Goal: Find specific page/section: Find specific page/section

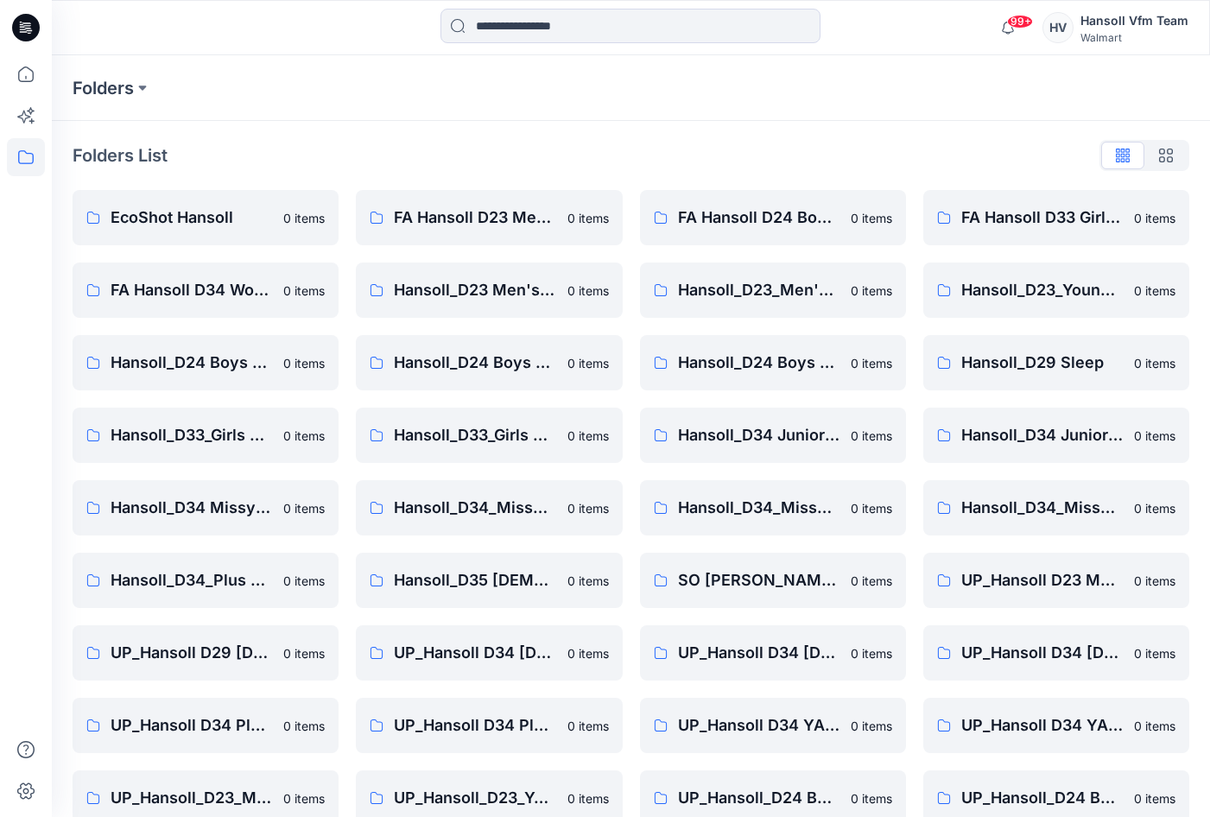
click at [15, 649] on div at bounding box center [26, 436] width 38 height 762
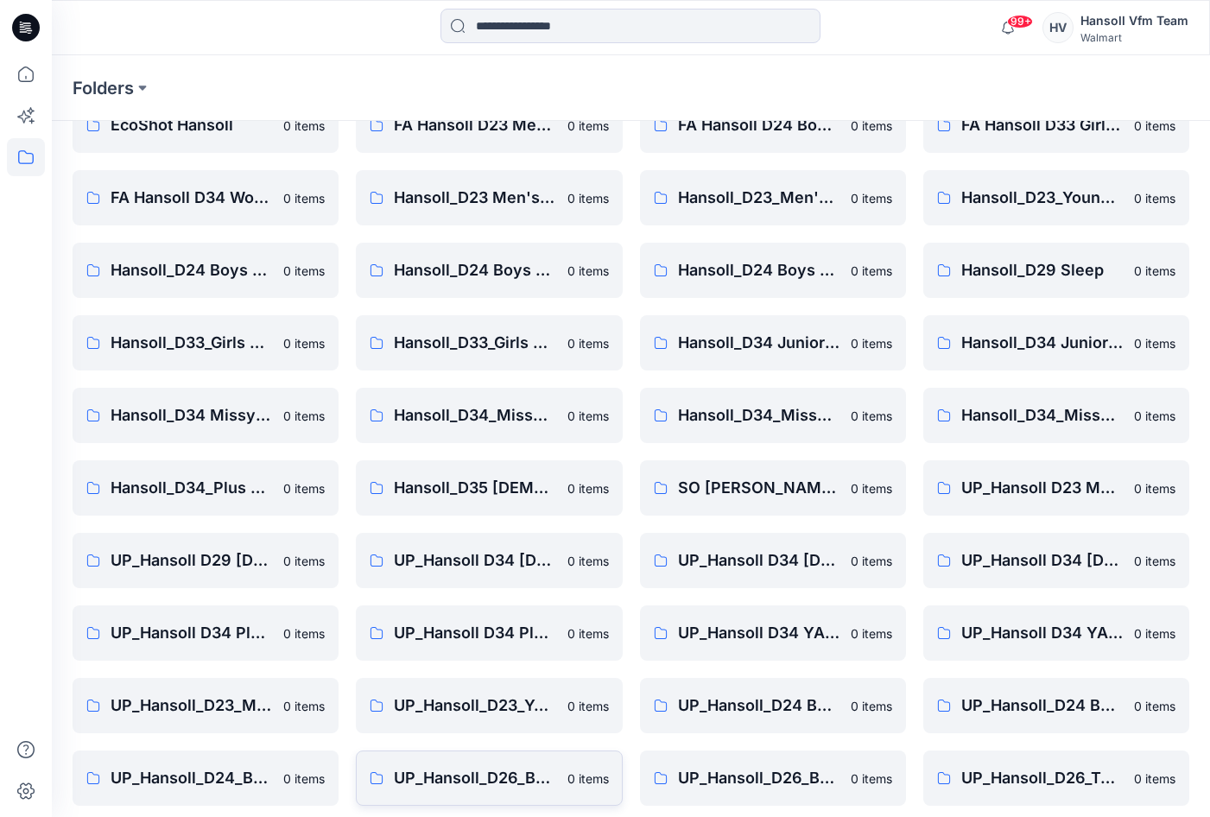
scroll to position [174, 0]
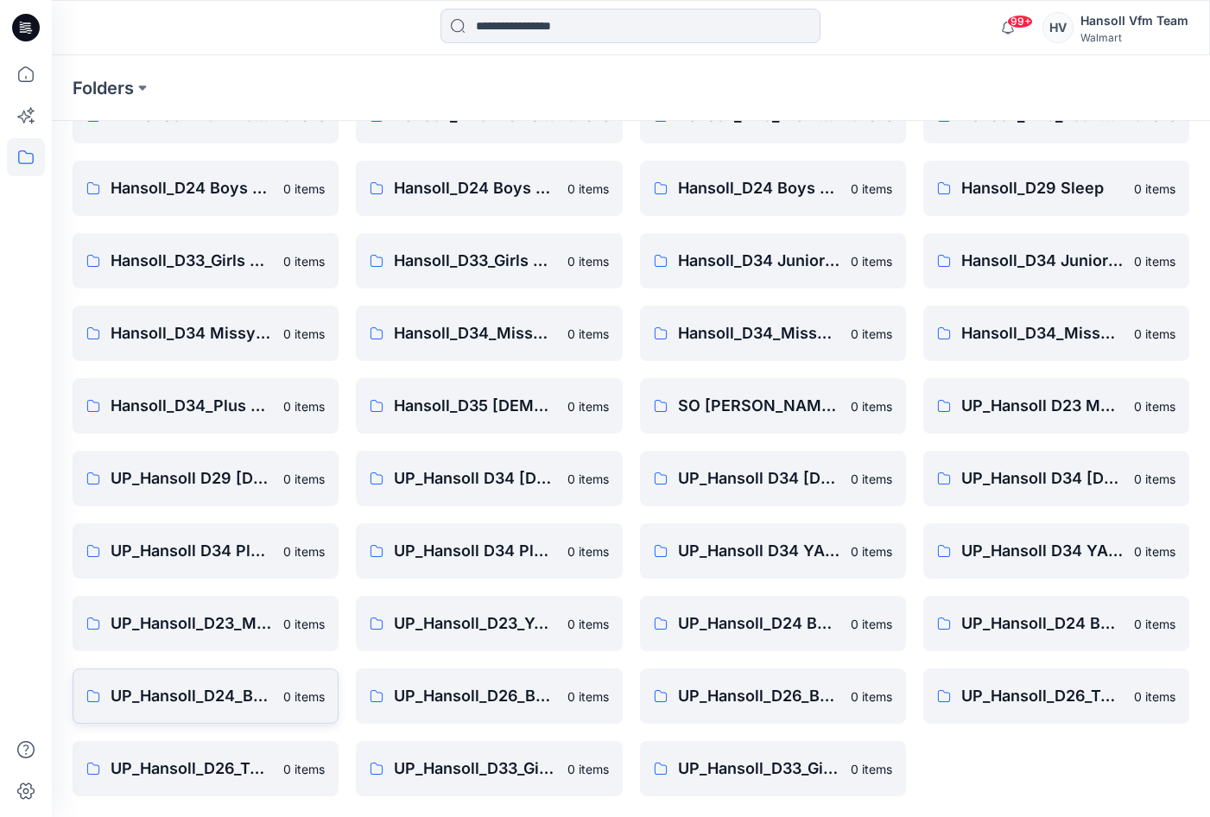
click at [226, 692] on p "UP_Hansoll_D24_Boys_Tops" at bounding box center [192, 696] width 162 height 24
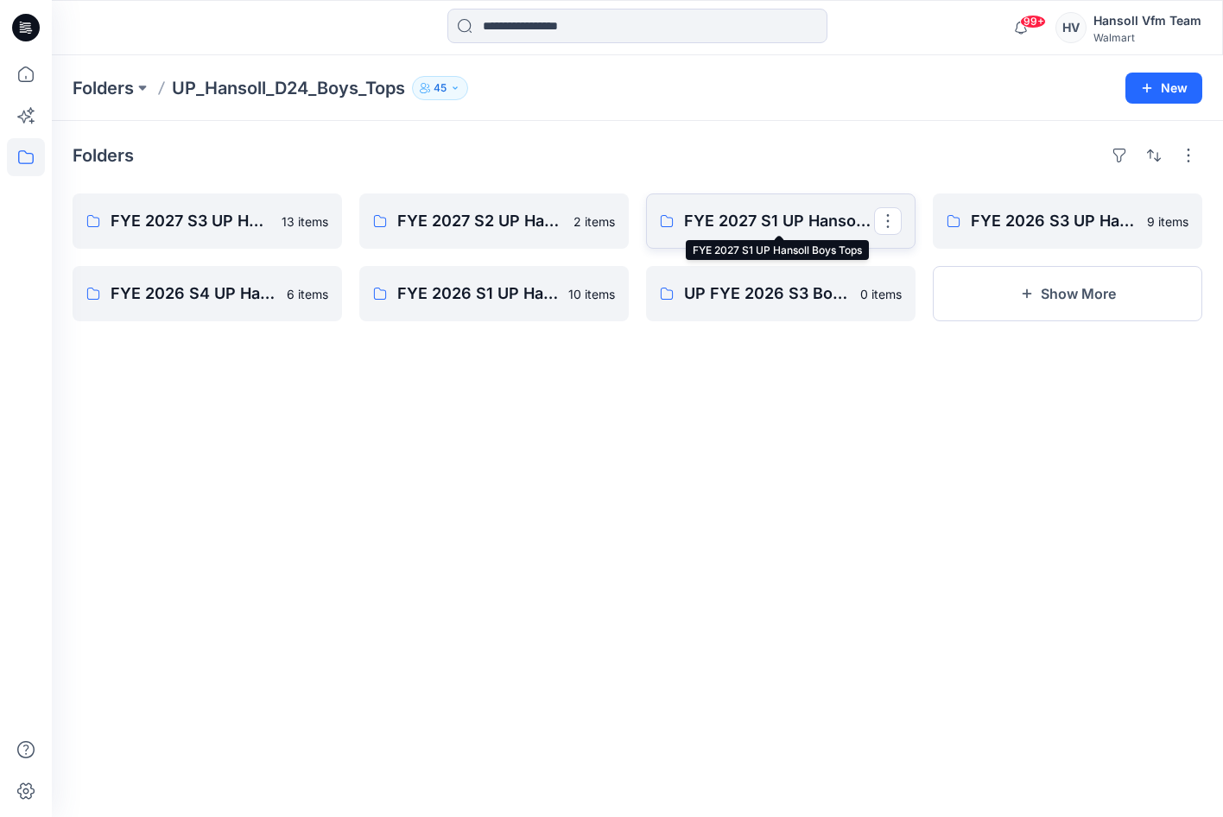
click at [733, 221] on p "FYE 2027 S1 UP Hansoll Boys Tops" at bounding box center [779, 221] width 190 height 24
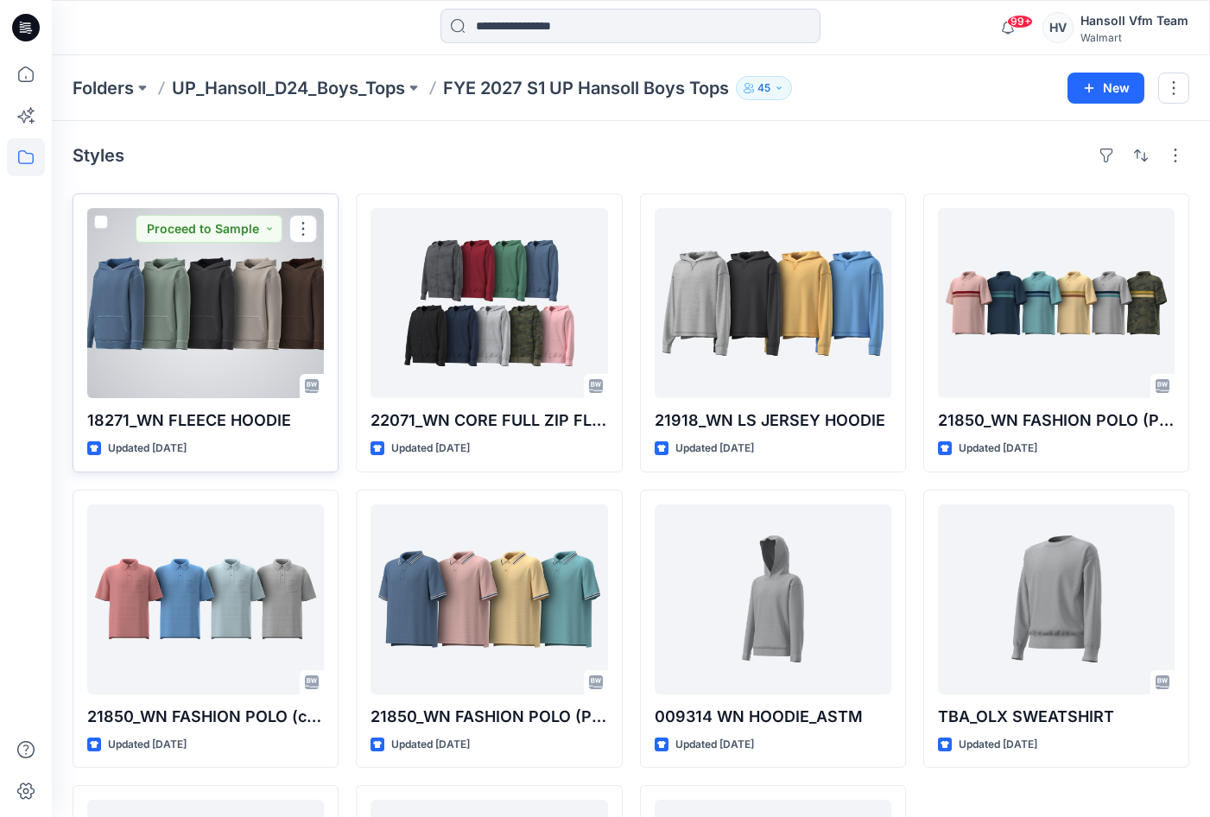
click at [224, 333] on div at bounding box center [205, 303] width 237 height 190
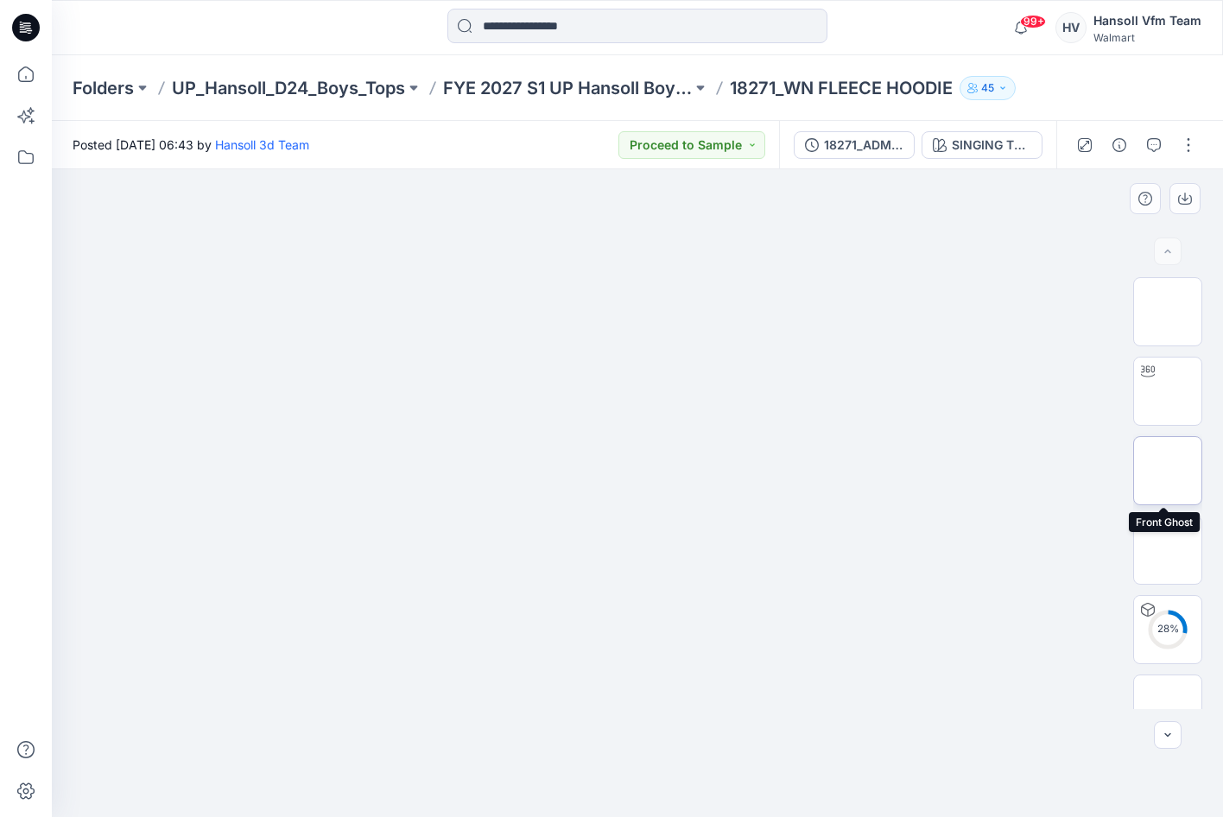
click at [1168, 471] on img at bounding box center [1168, 471] width 0 height 0
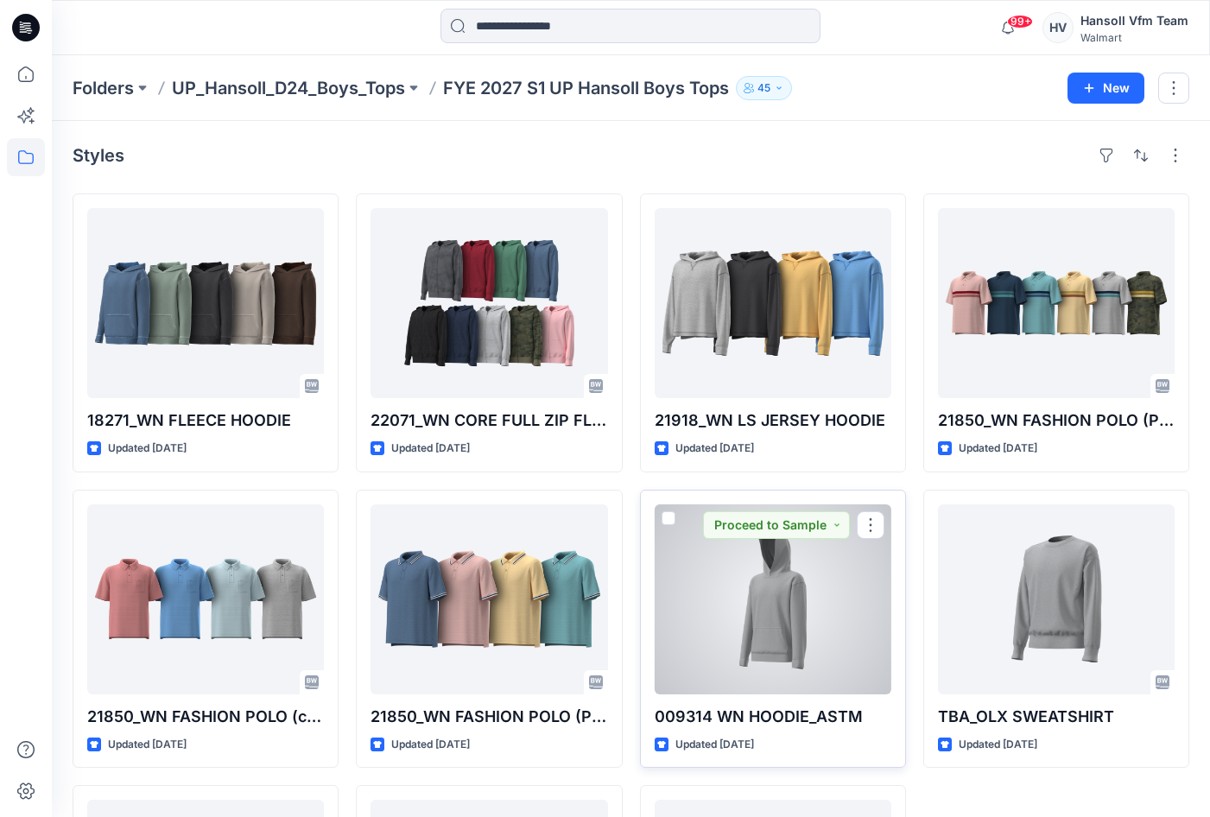
scroll to position [268, 0]
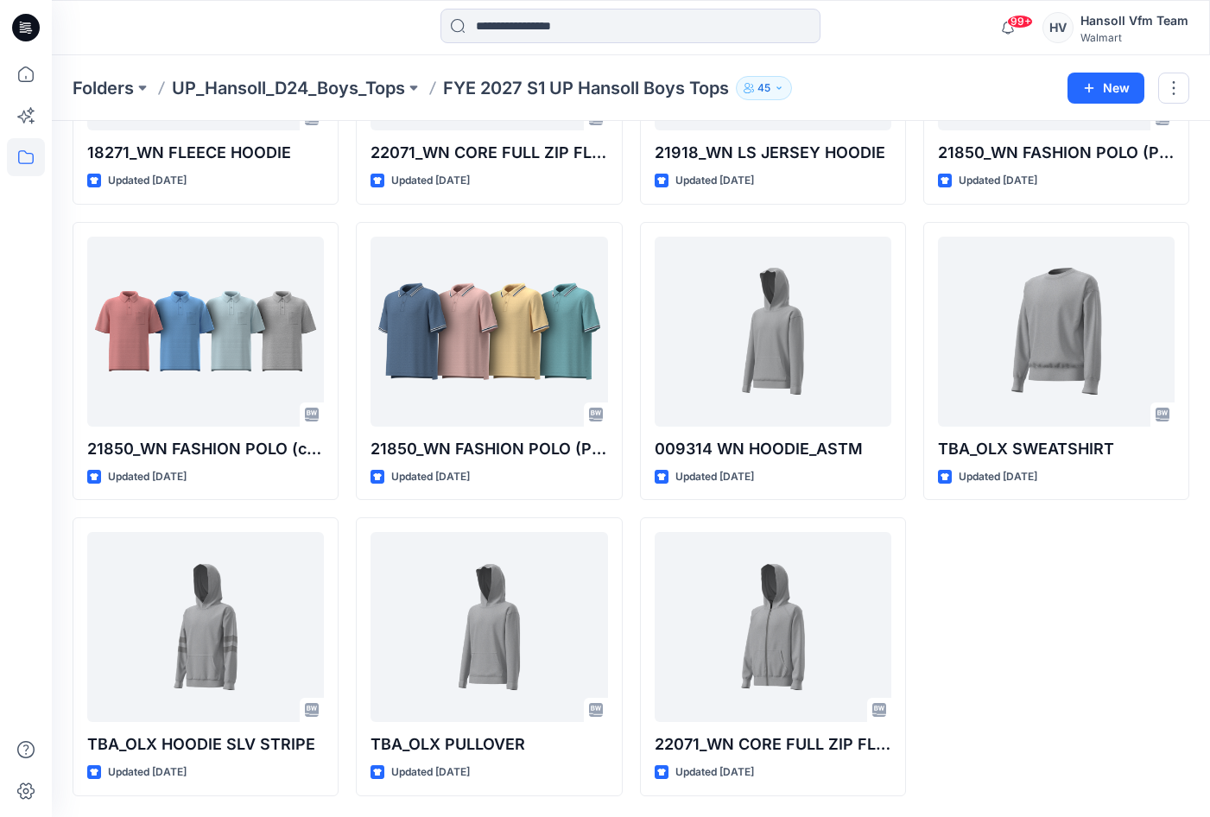
click at [37, 626] on div at bounding box center [26, 436] width 38 height 762
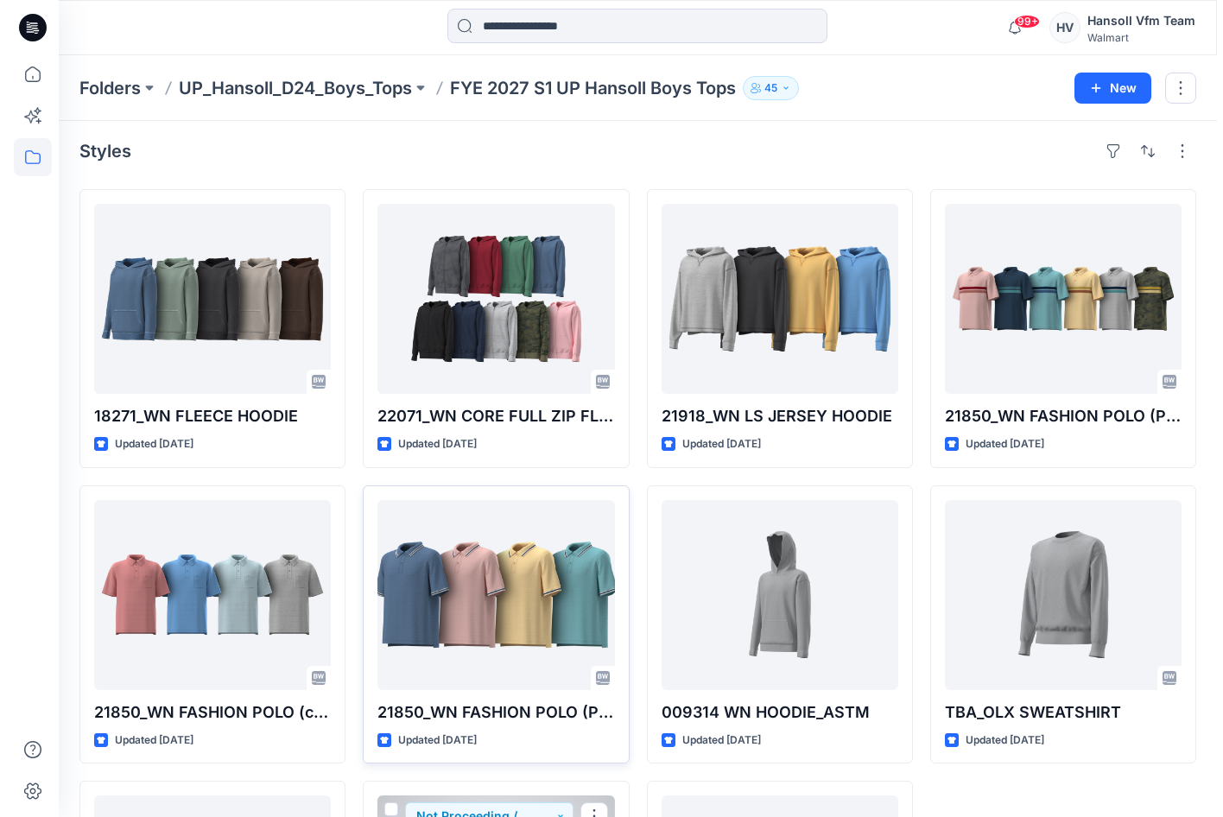
scroll to position [0, 0]
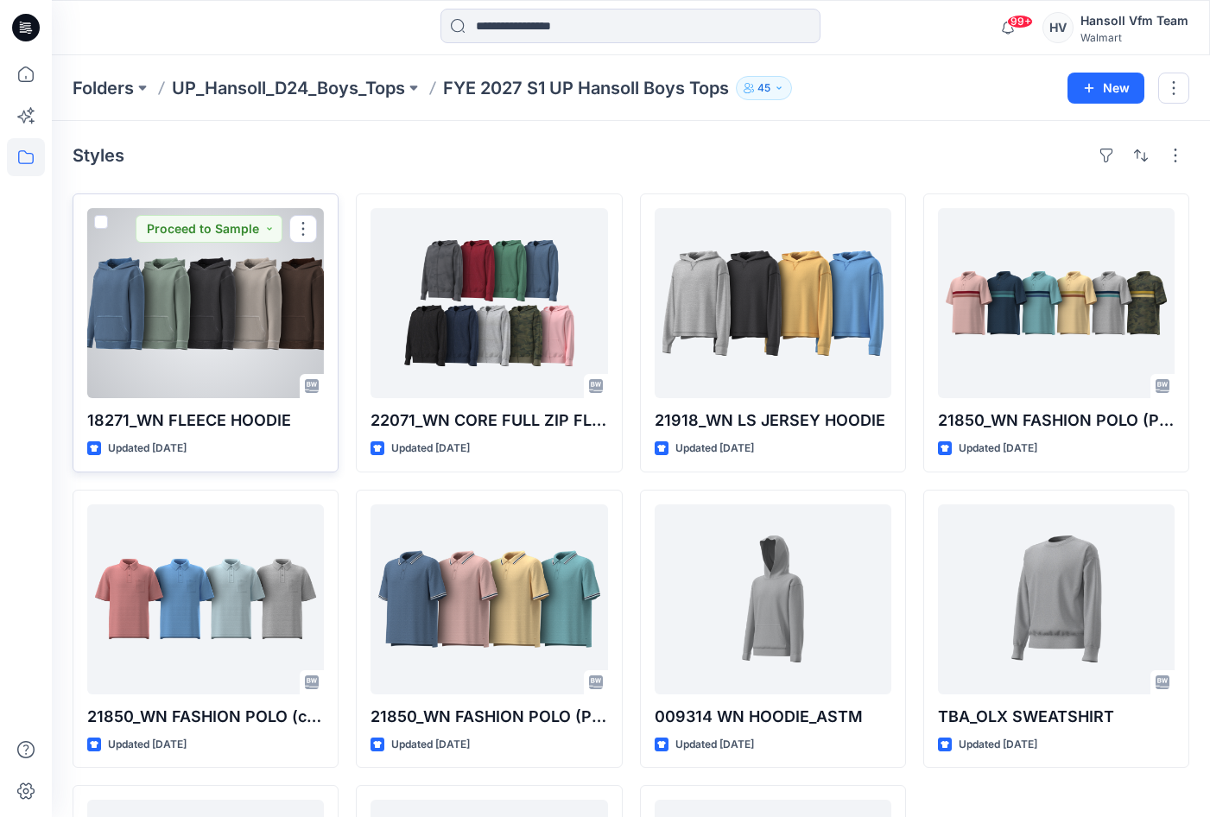
click at [208, 309] on div at bounding box center [205, 303] width 237 height 190
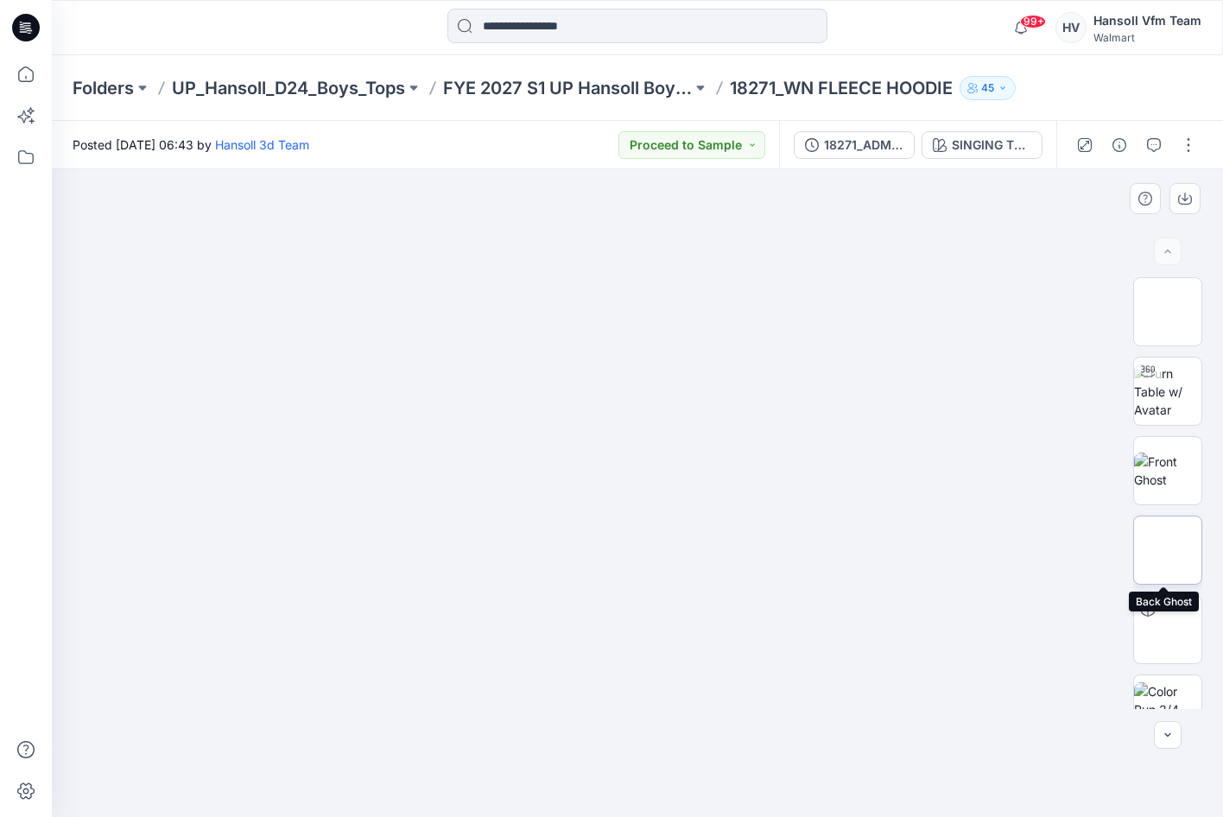
click at [1168, 550] on img at bounding box center [1168, 550] width 0 height 0
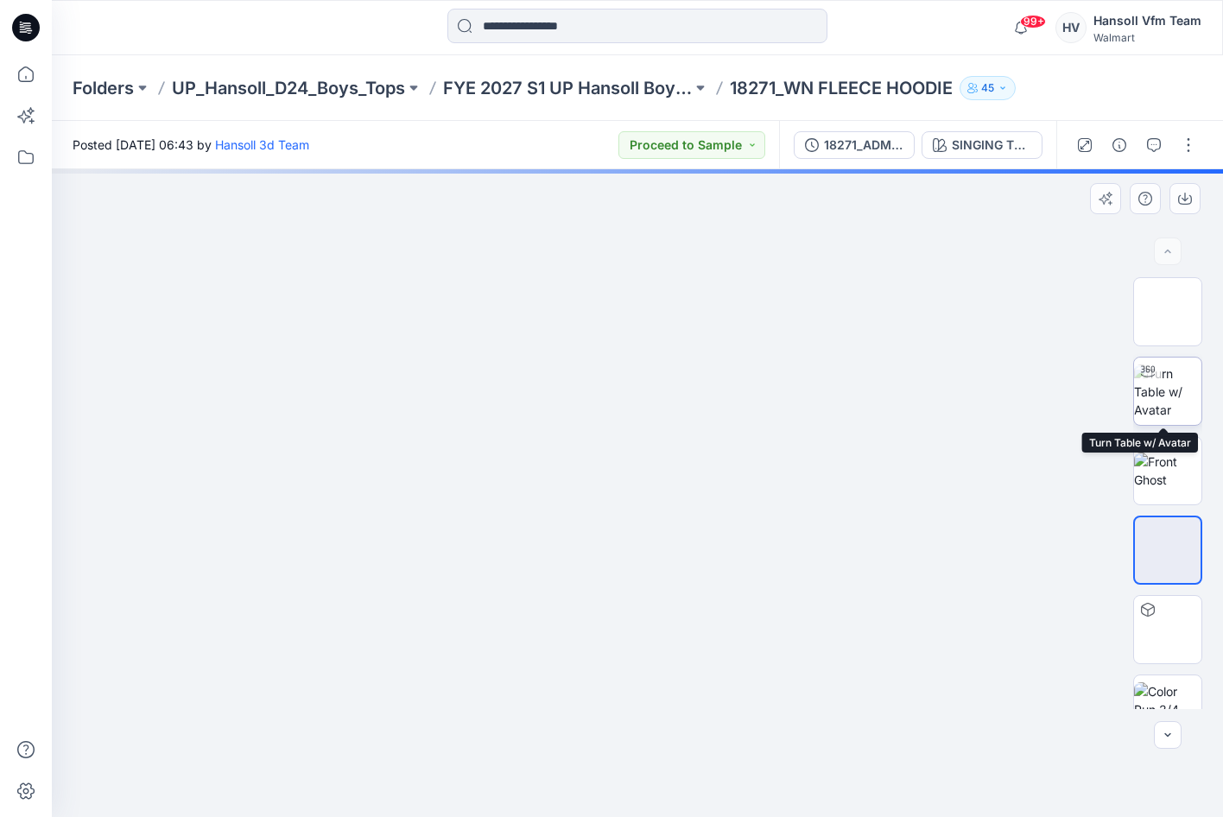
click at [1157, 392] on img at bounding box center [1167, 391] width 67 height 54
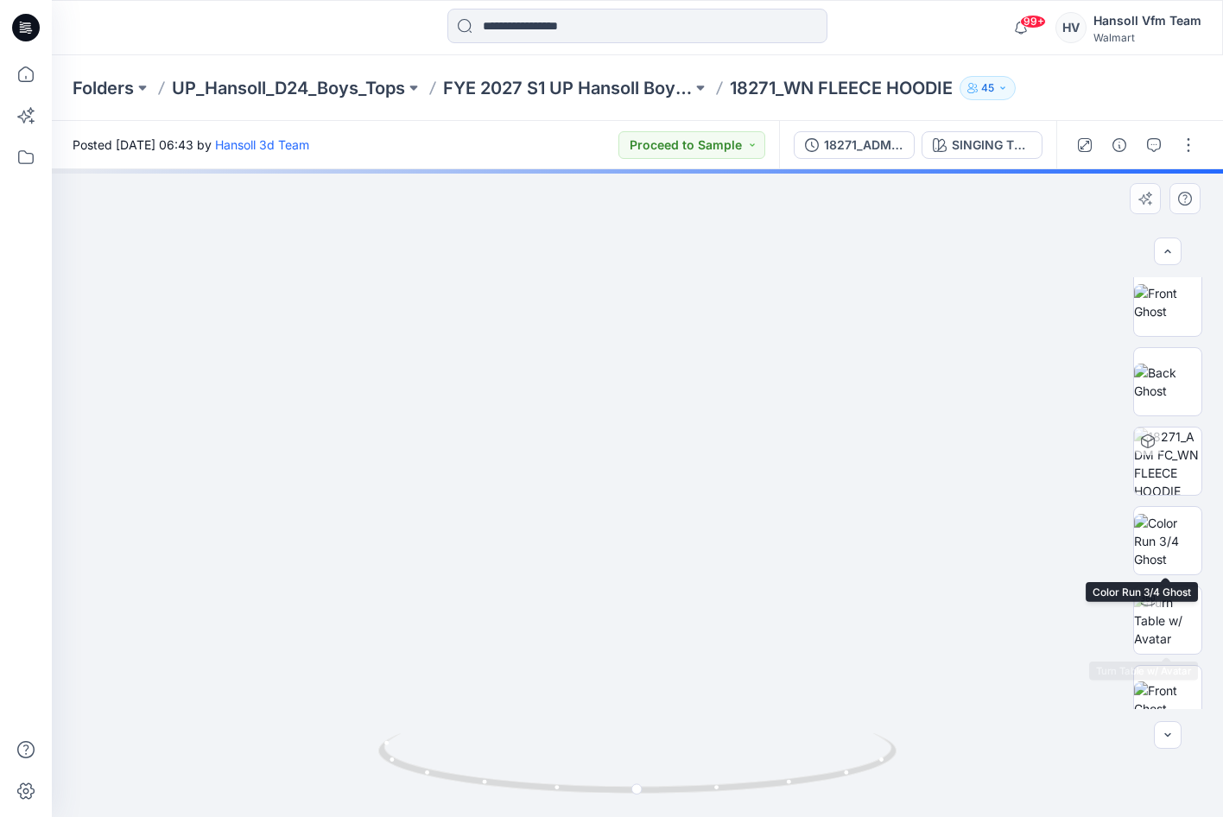
scroll to position [259, 0]
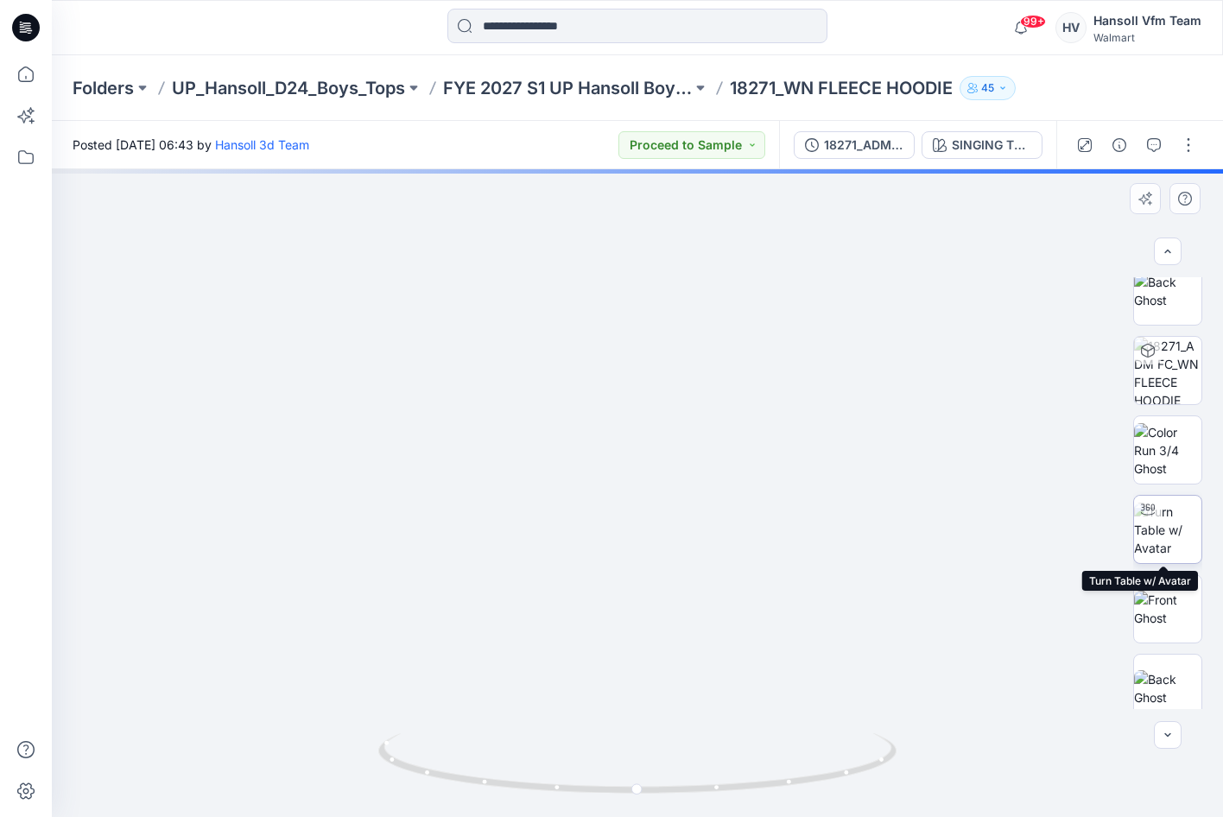
click at [1151, 520] on div at bounding box center [1148, 510] width 28 height 28
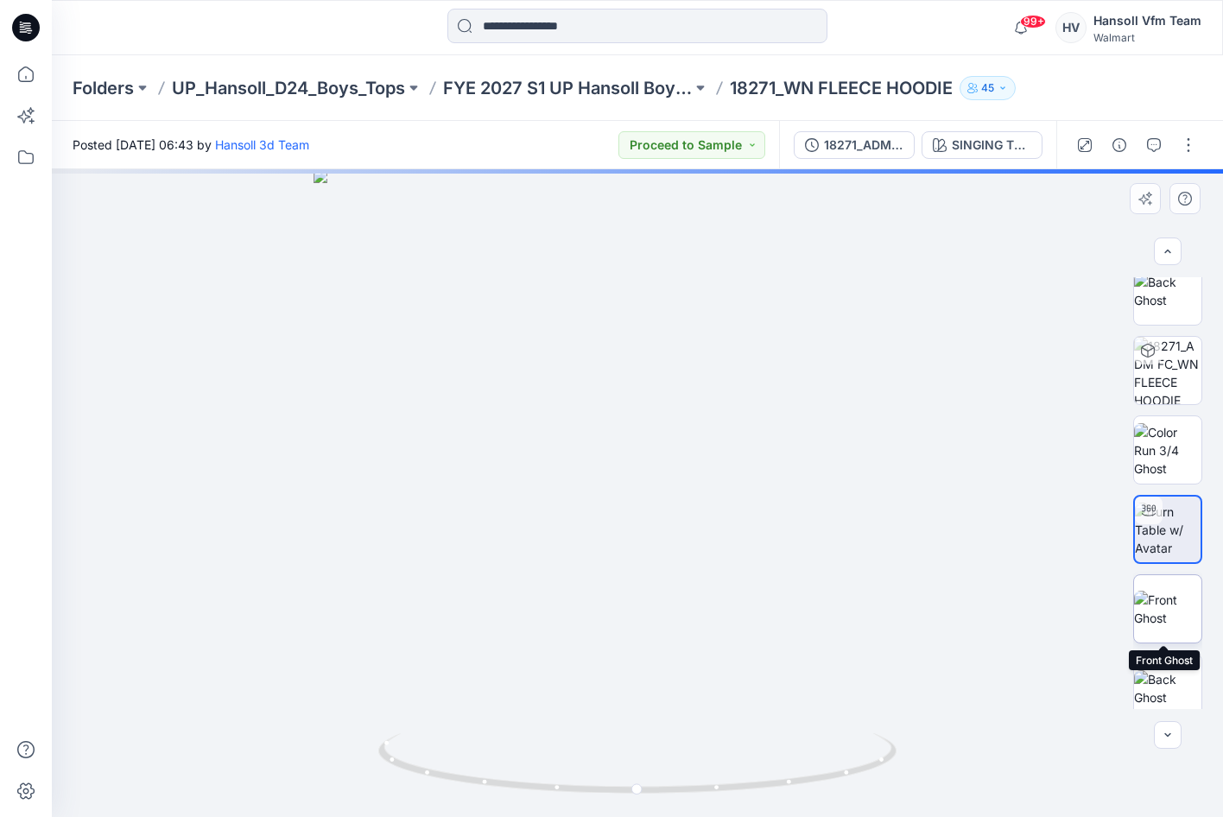
click at [1164, 612] on img at bounding box center [1167, 609] width 67 height 36
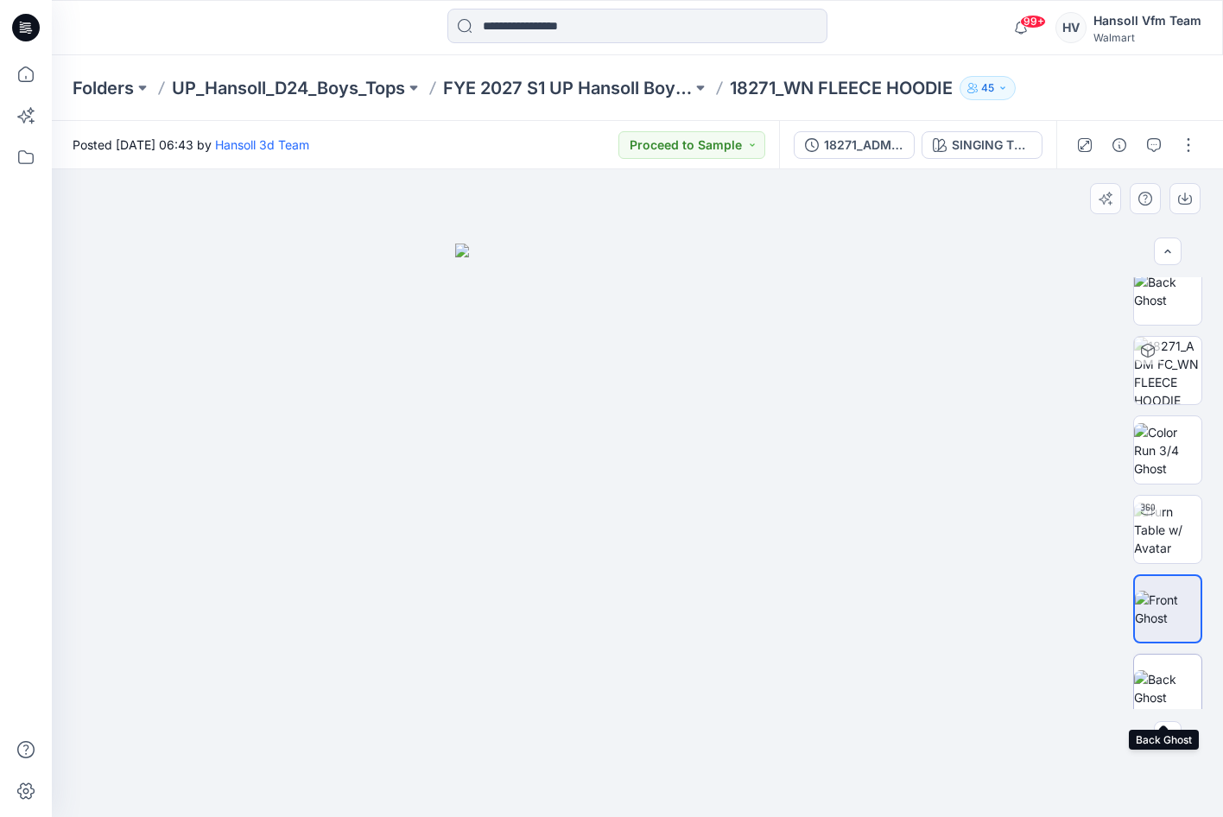
click at [1179, 687] on img at bounding box center [1167, 688] width 67 height 36
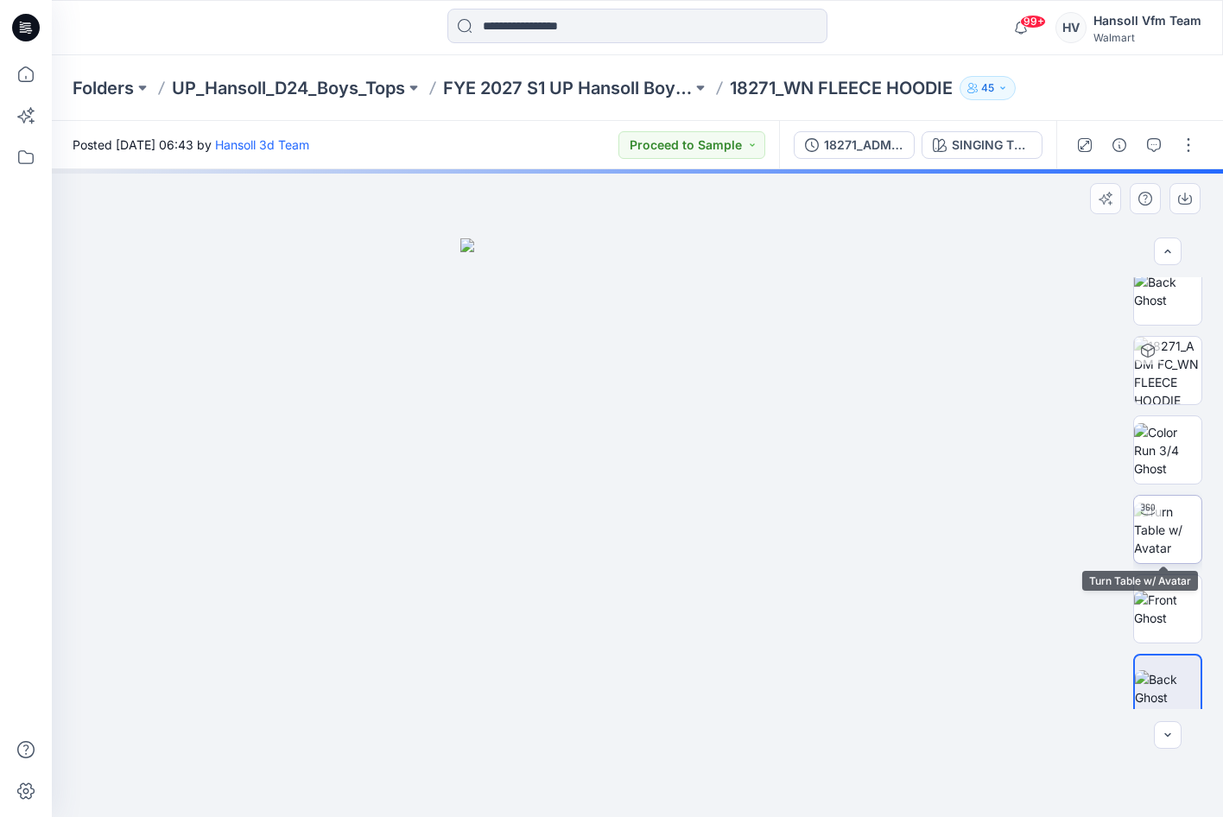
click at [1169, 515] on img at bounding box center [1167, 530] width 67 height 54
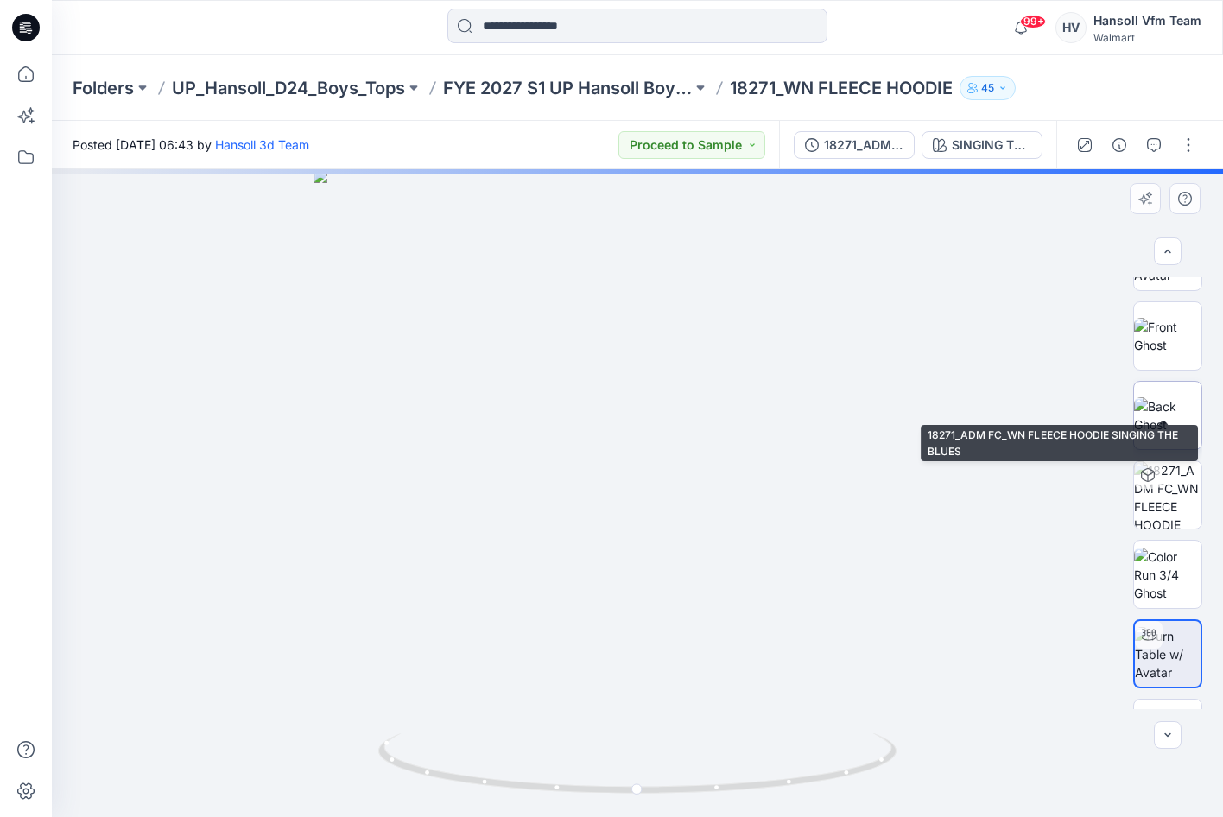
scroll to position [0, 0]
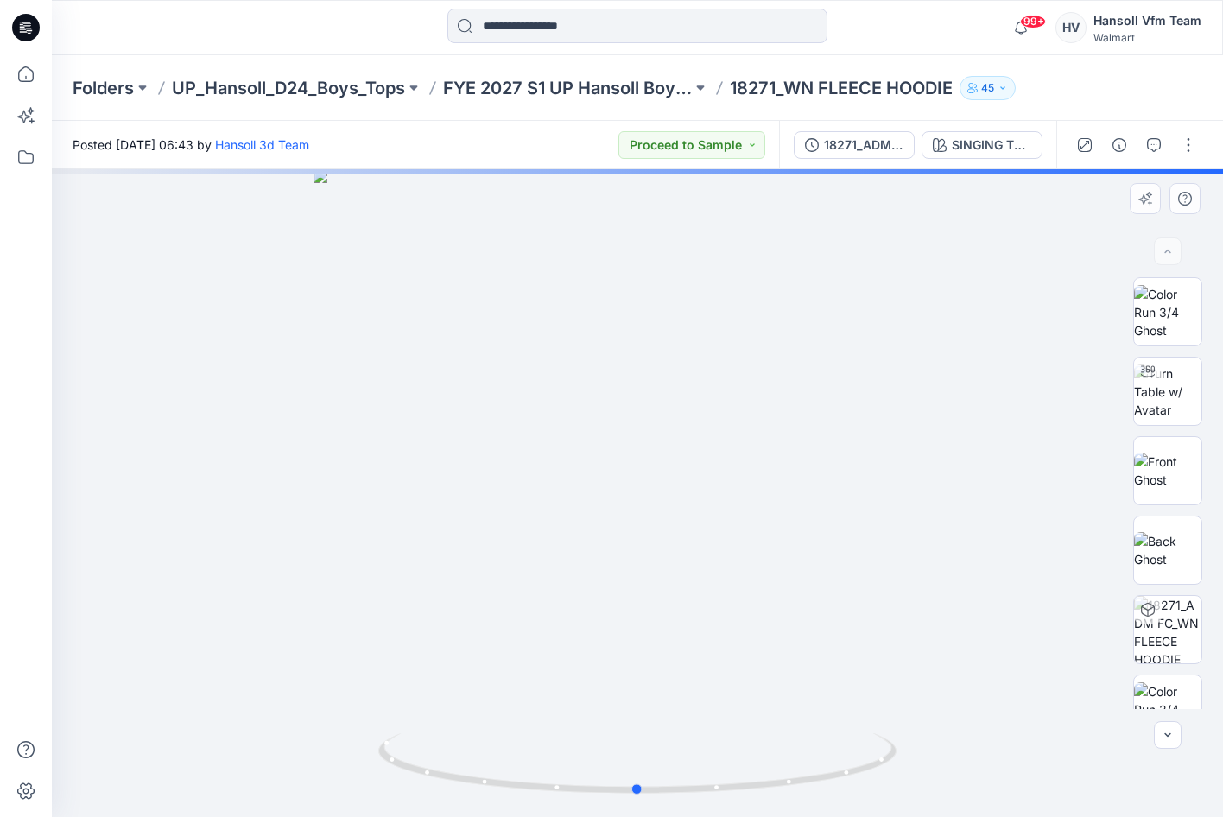
drag, startPoint x: 739, startPoint y: 718, endPoint x: 810, endPoint y: 629, distance: 113.7
click at [739, 716] on div at bounding box center [637, 493] width 1171 height 648
click at [861, 600] on div at bounding box center [637, 493] width 1171 height 648
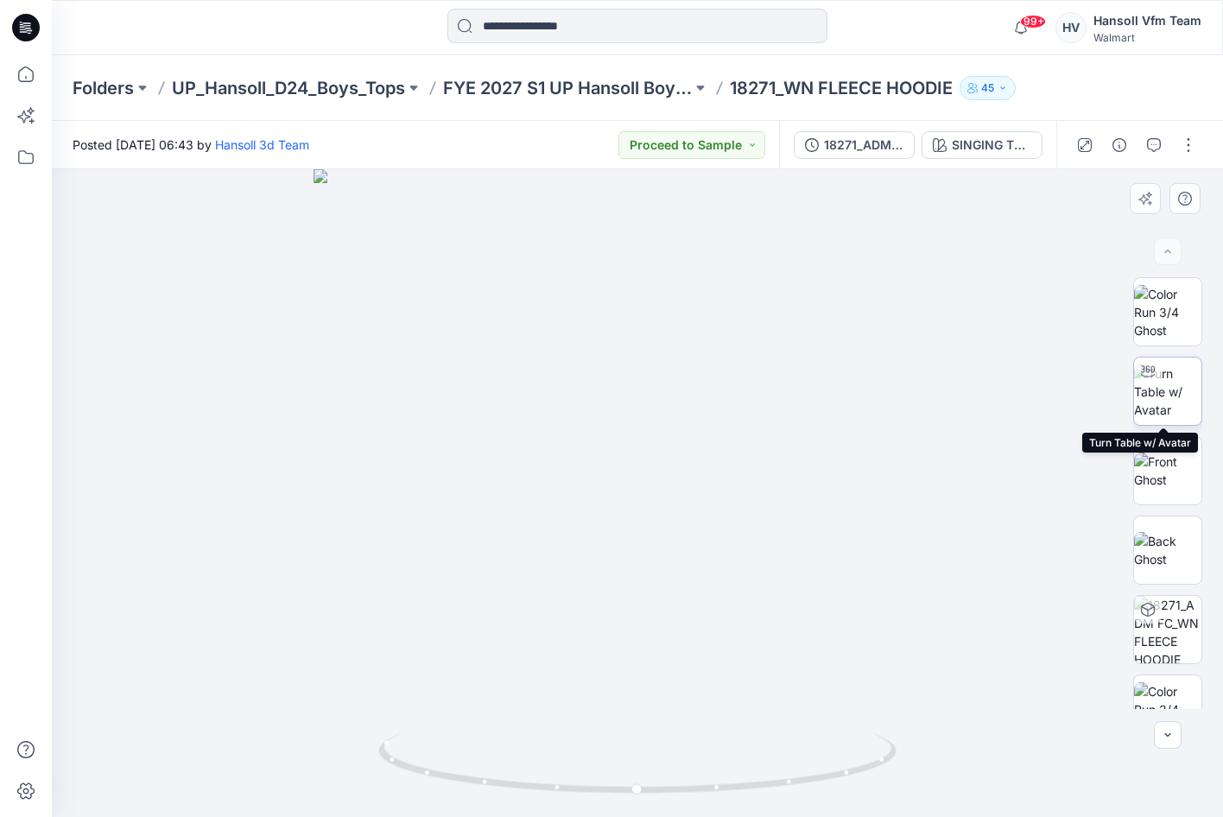
click at [1169, 384] on img at bounding box center [1167, 391] width 67 height 54
drag, startPoint x: 817, startPoint y: 533, endPoint x: 844, endPoint y: 553, distance: 33.3
click at [844, 553] on div at bounding box center [637, 493] width 1171 height 648
drag, startPoint x: 896, startPoint y: 560, endPoint x: 900, endPoint y: 622, distance: 62.3
click at [898, 562] on div at bounding box center [637, 493] width 1171 height 648
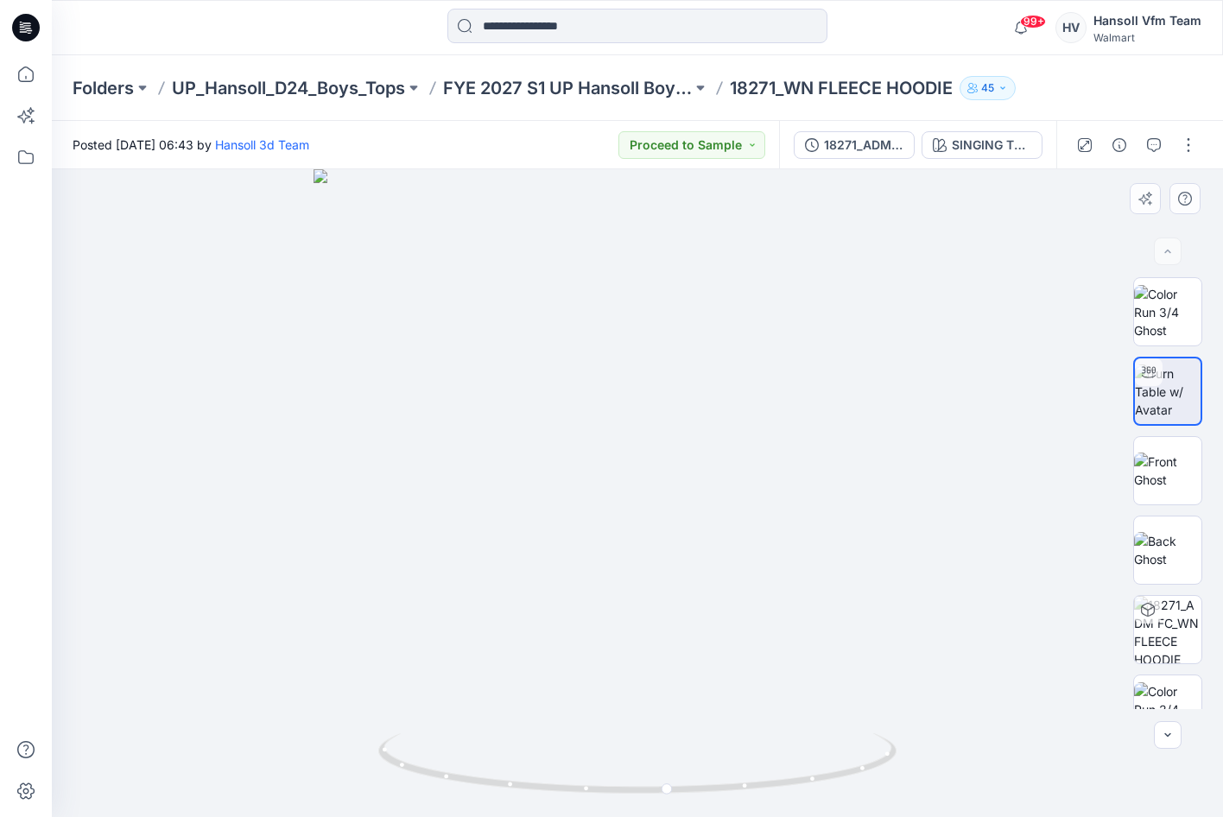
click at [439, 642] on div at bounding box center [637, 493] width 1171 height 648
click at [1166, 470] on img at bounding box center [1167, 471] width 67 height 36
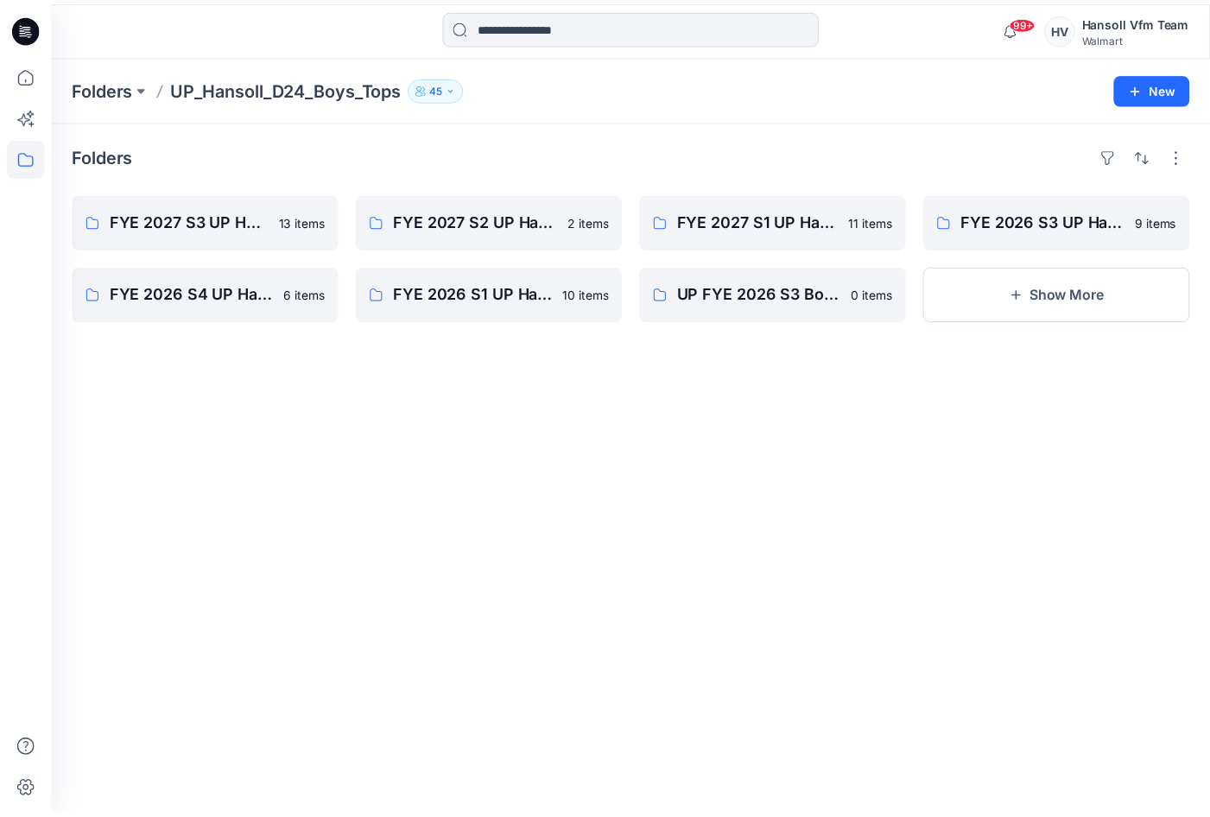
scroll to position [174, 0]
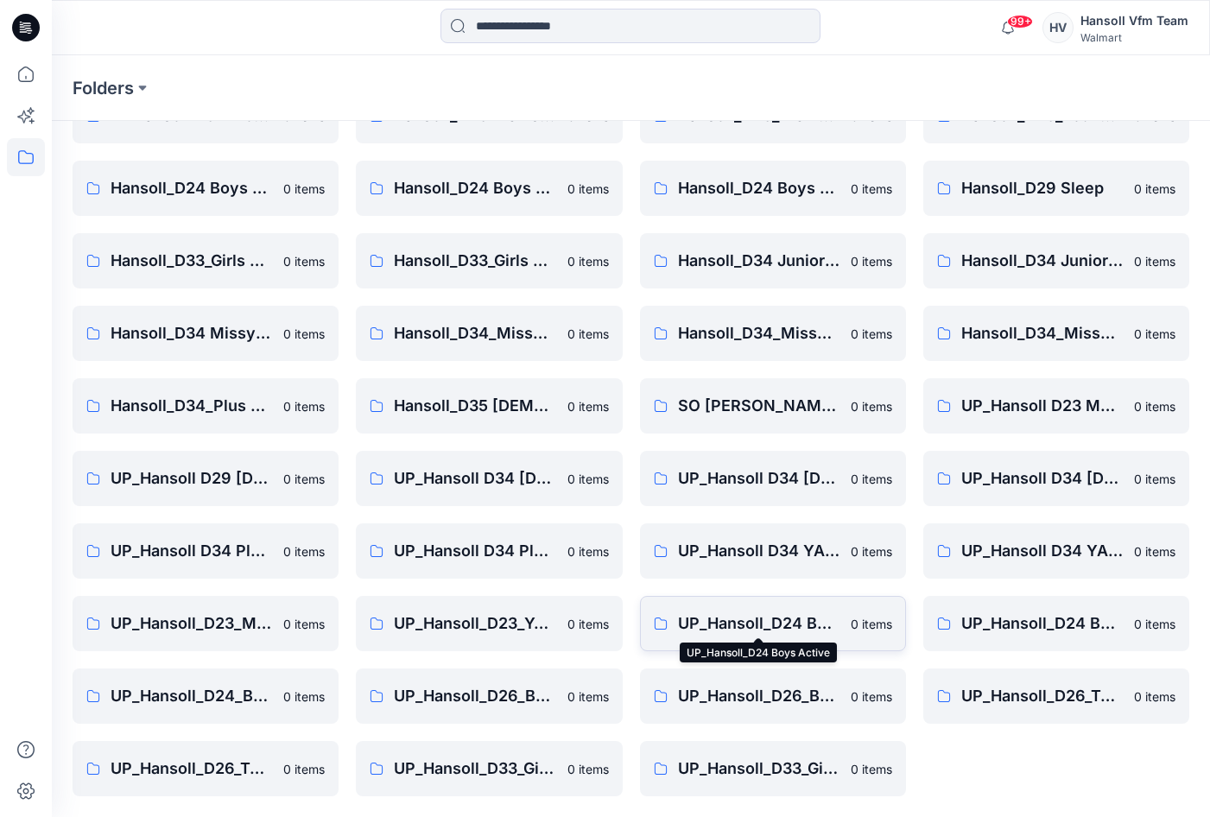
click at [806, 618] on p "UP_Hansoll_D24 Boys Active" at bounding box center [759, 623] width 162 height 24
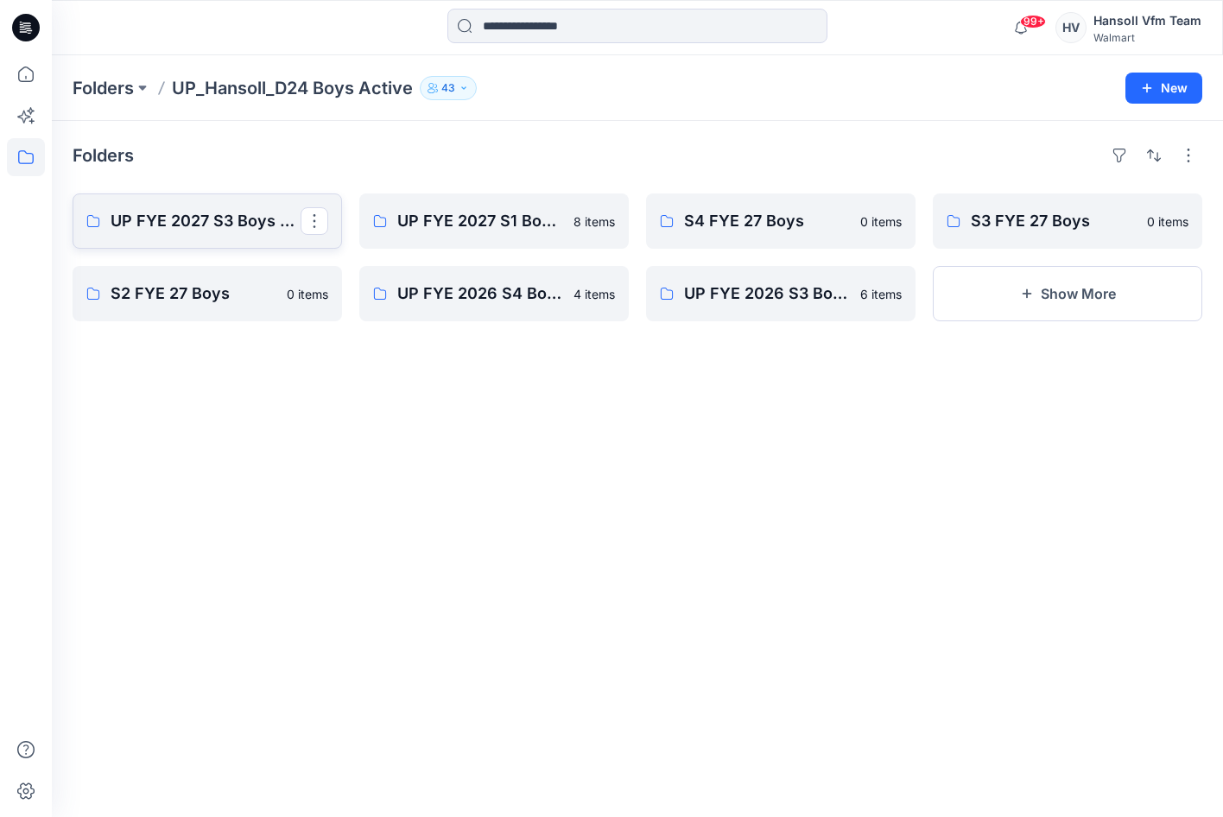
click at [227, 220] on p "UP FYE 2027 S3 Boys Active" at bounding box center [206, 221] width 190 height 24
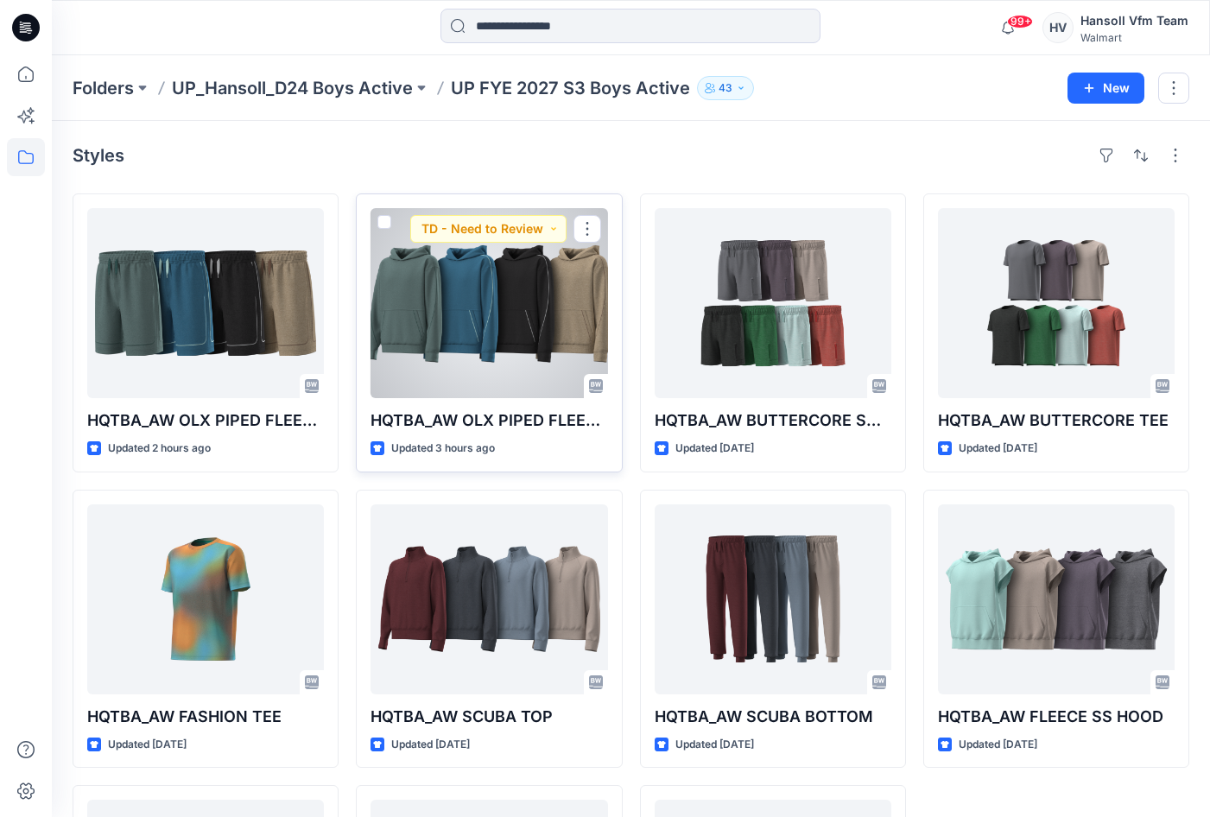
click at [485, 332] on div at bounding box center [489, 303] width 237 height 190
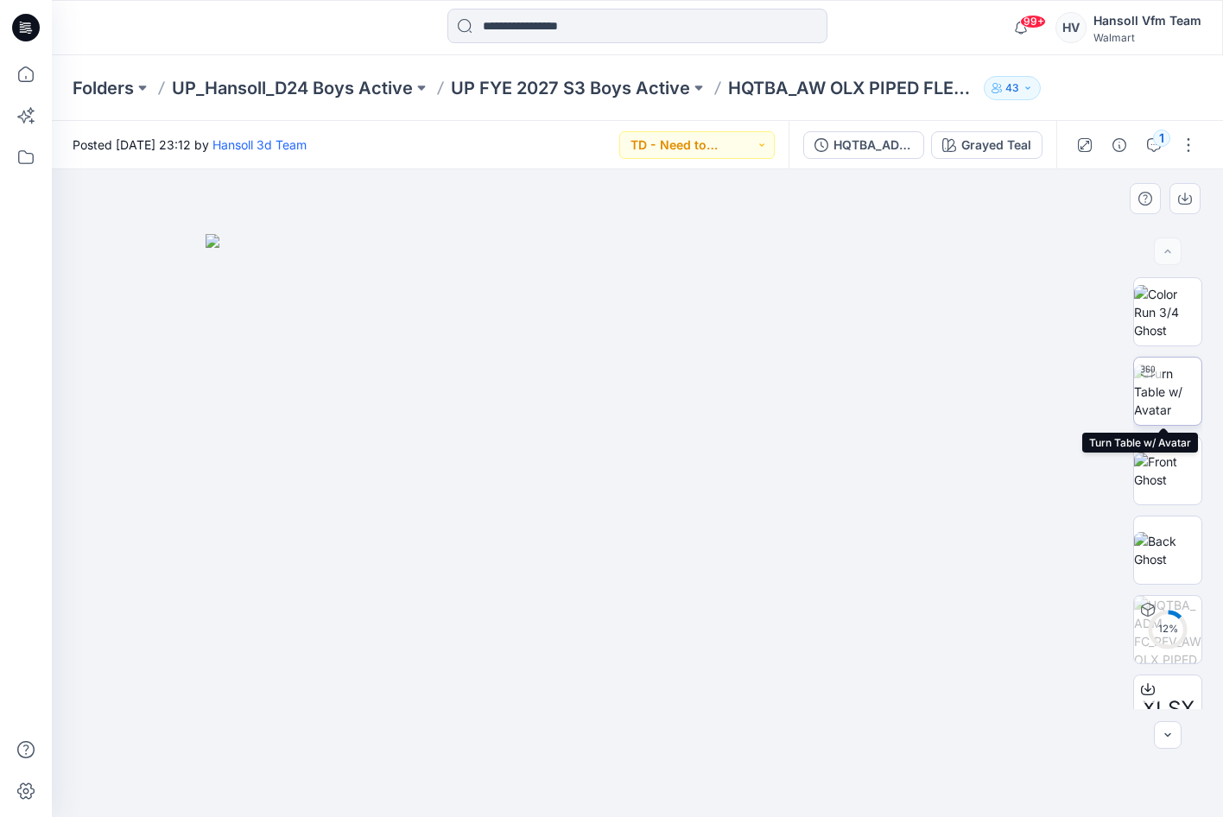
click at [1163, 383] on img at bounding box center [1167, 391] width 67 height 54
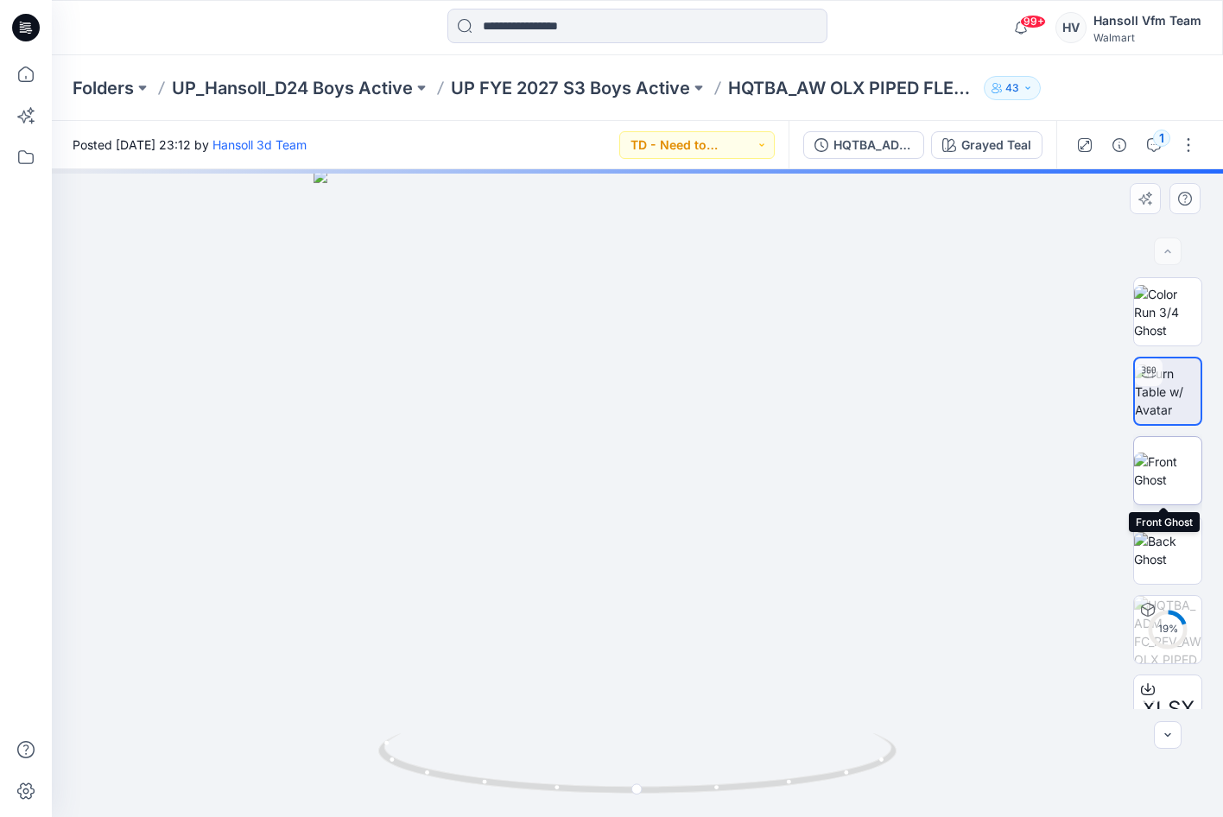
click at [1165, 478] on img at bounding box center [1167, 471] width 67 height 36
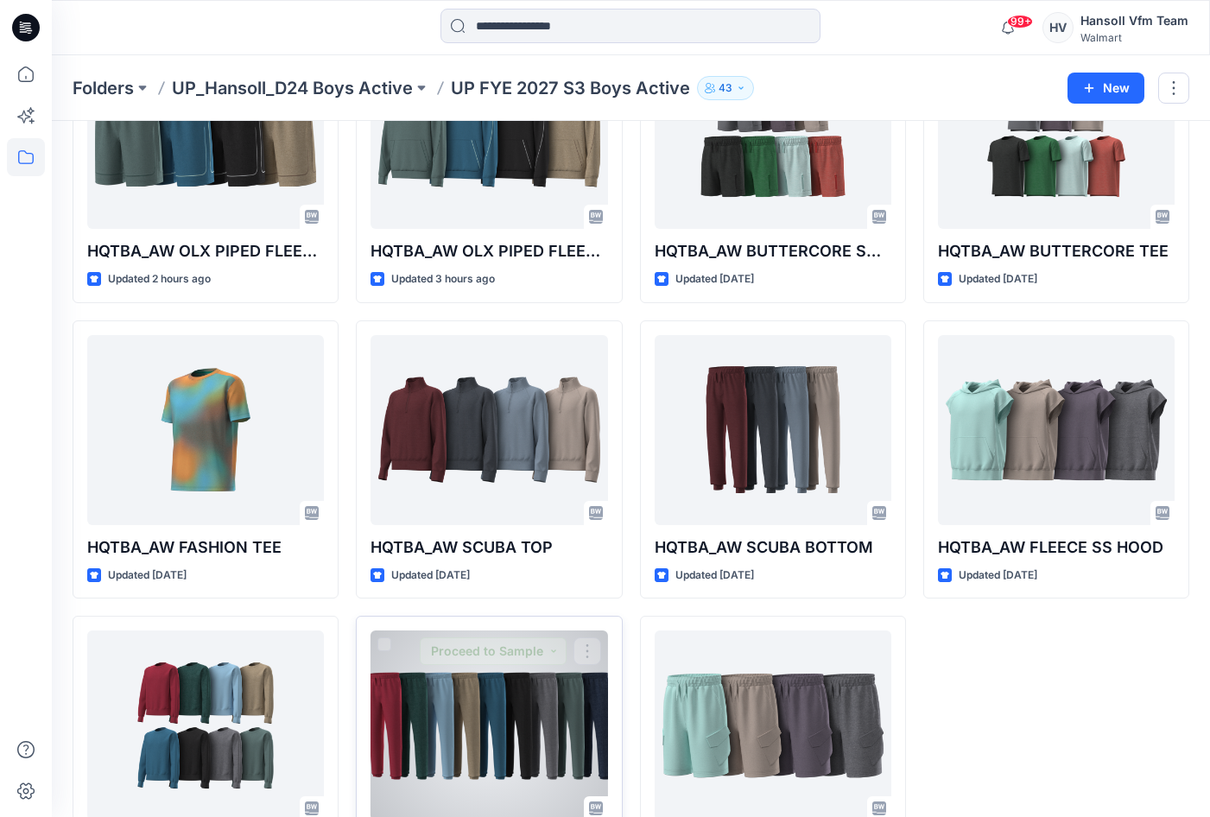
scroll to position [268, 0]
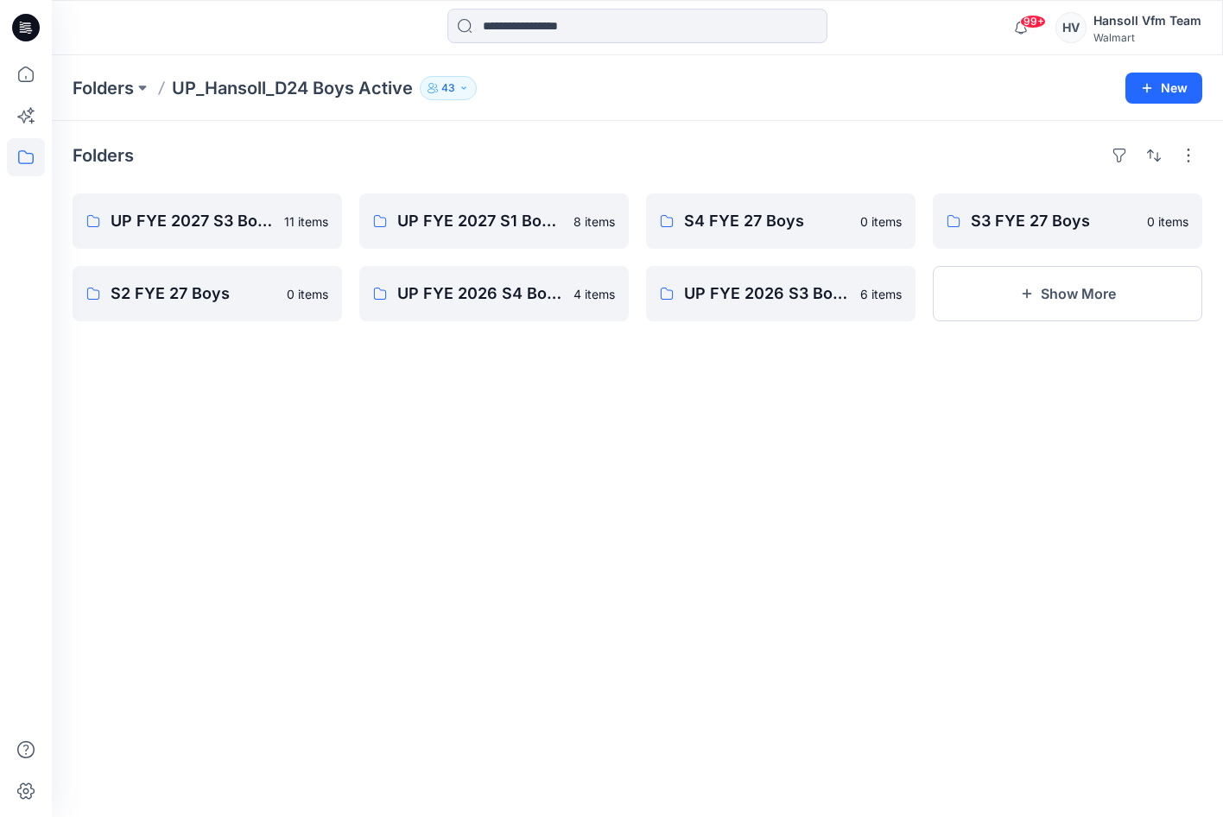
click at [310, 737] on div "Folders UP FYE 2027 S3 Boys Active 11 items S2 FYE 27 Boys 0 items UP FYE 2027 …" at bounding box center [637, 469] width 1171 height 696
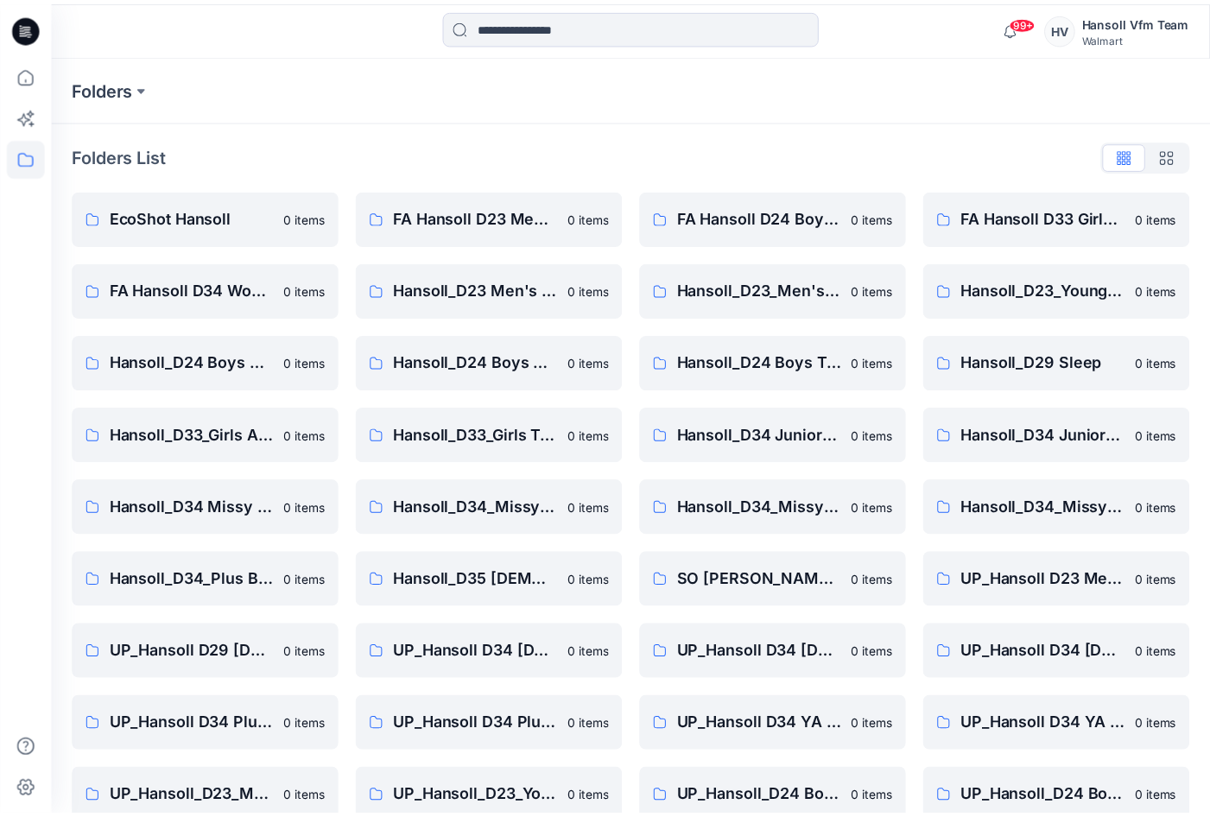
scroll to position [174, 0]
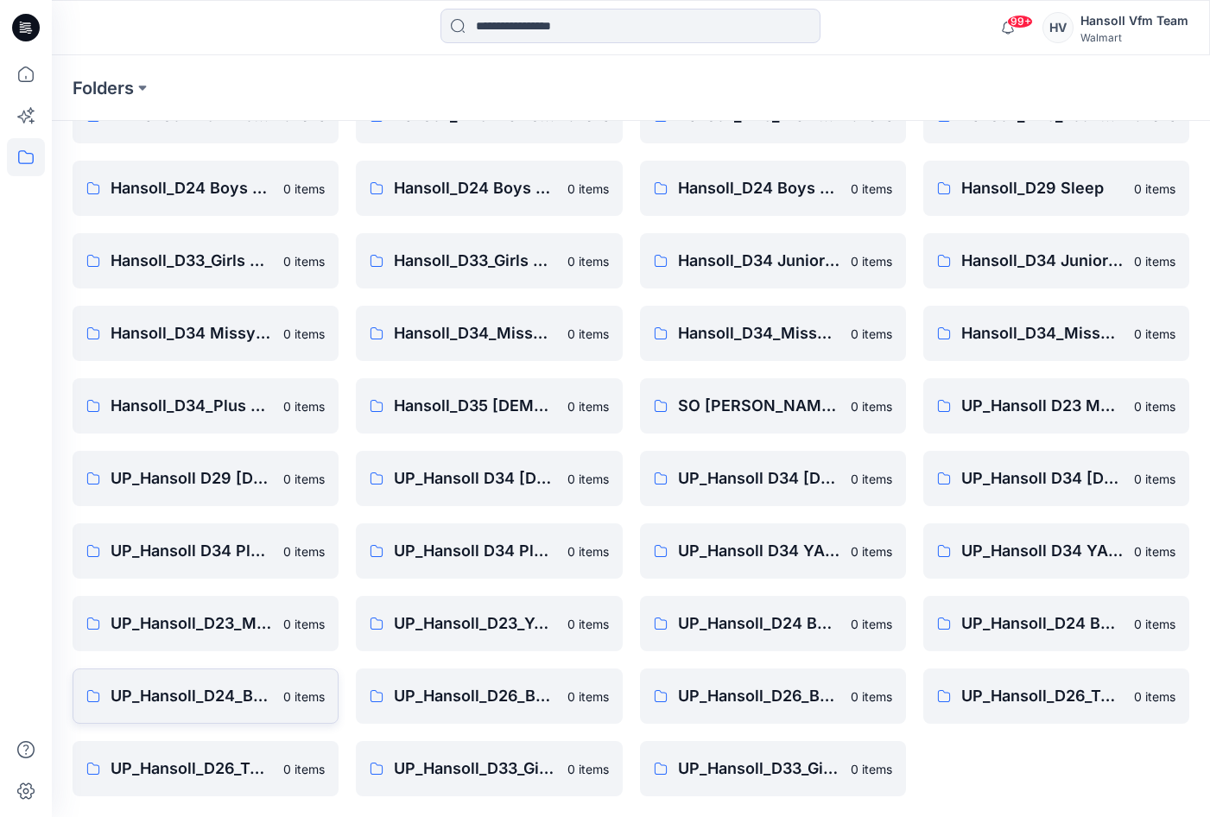
click at [233, 696] on p "UP_Hansoll_D24_Boys_Tops" at bounding box center [192, 696] width 162 height 24
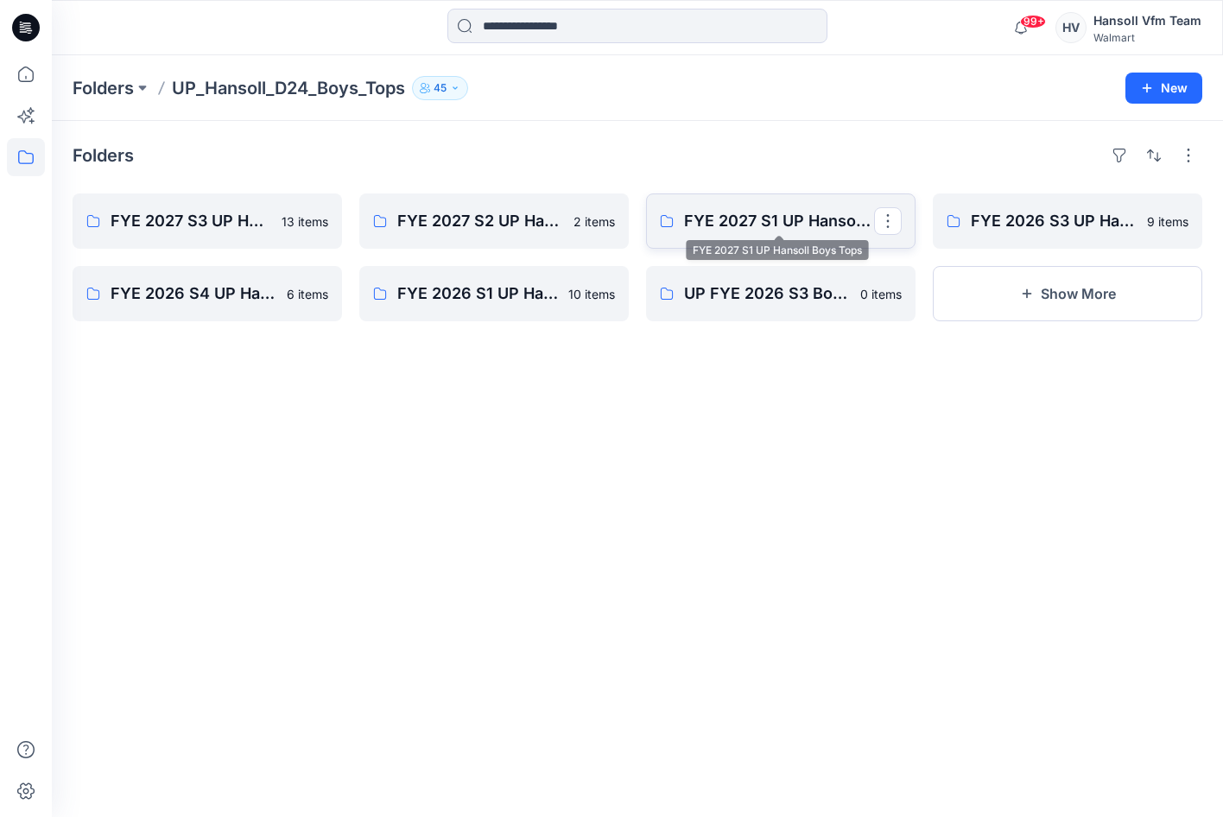
click at [795, 217] on p "FYE 2027 S1 UP Hansoll Boys Tops" at bounding box center [779, 221] width 190 height 24
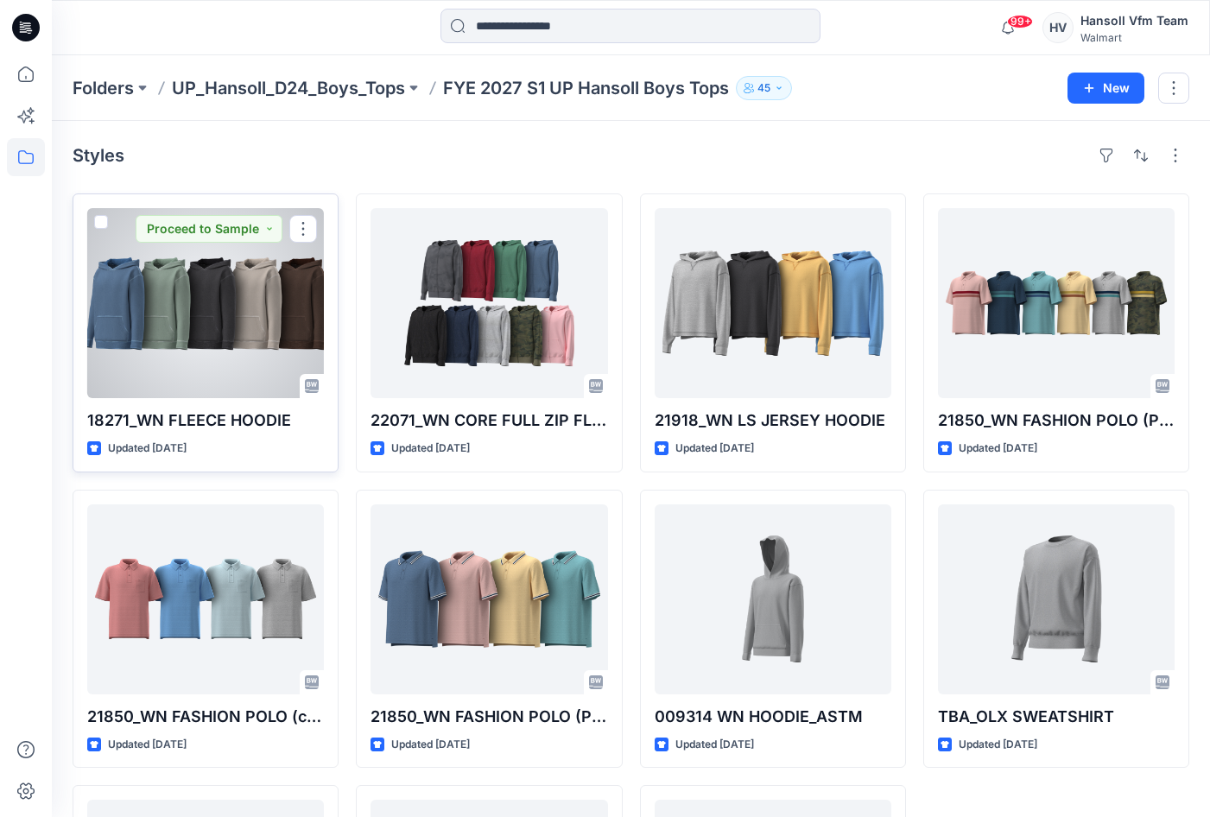
click at [184, 297] on div at bounding box center [205, 303] width 237 height 190
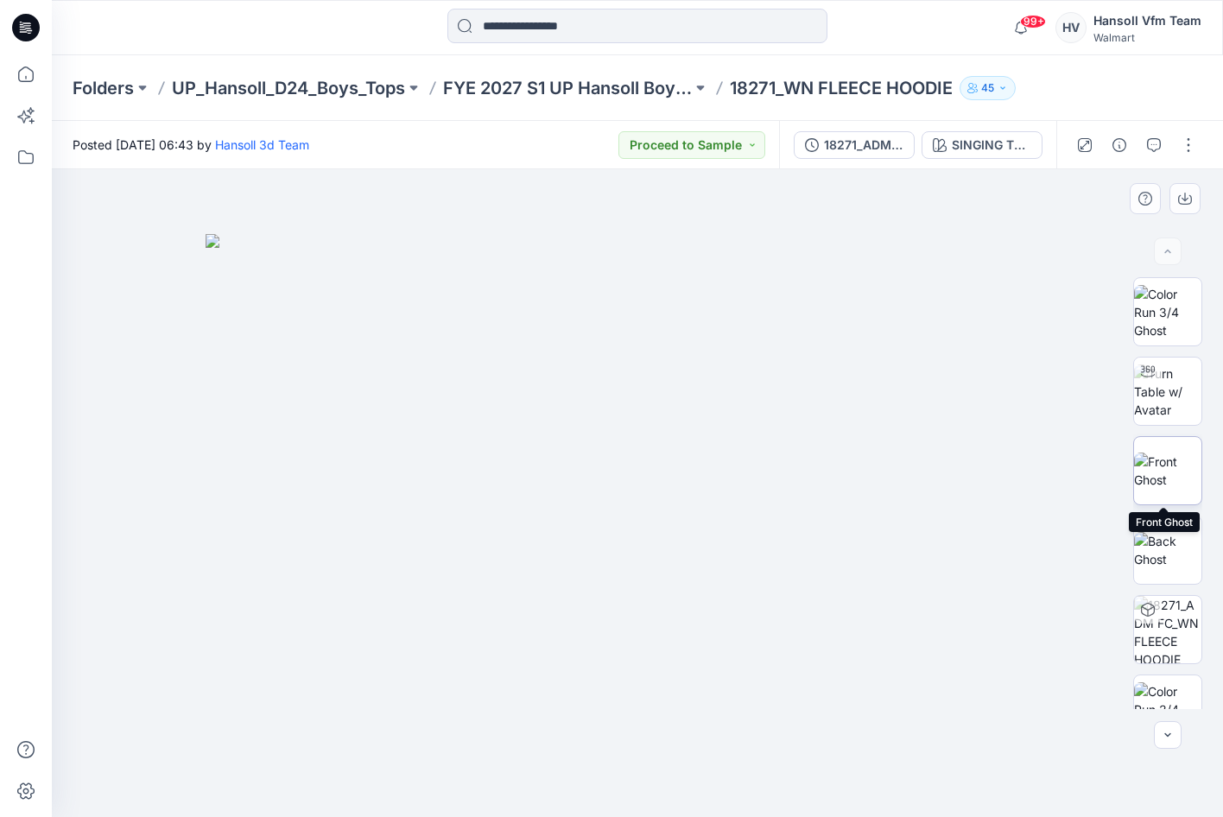
click at [1142, 486] on img at bounding box center [1167, 471] width 67 height 36
click at [1160, 383] on img at bounding box center [1167, 391] width 67 height 54
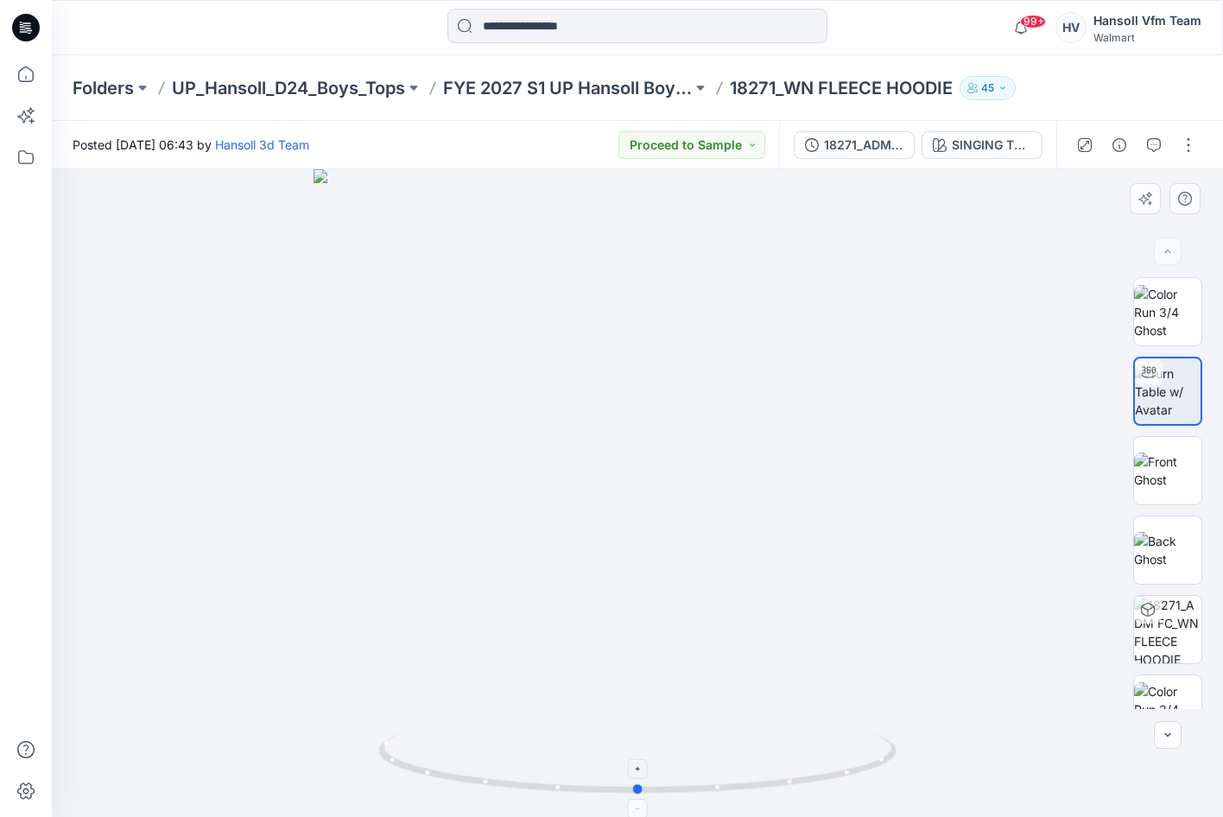
drag, startPoint x: 865, startPoint y: 769, endPoint x: 1006, endPoint y: 794, distance: 143.8
click at [865, 767] on icon at bounding box center [639, 765] width 523 height 65
drag, startPoint x: 1007, startPoint y: 794, endPoint x: 992, endPoint y: 737, distance: 58.9
click at [992, 757] on div at bounding box center [637, 493] width 1171 height 648
click at [1170, 318] on img at bounding box center [1167, 312] width 67 height 54
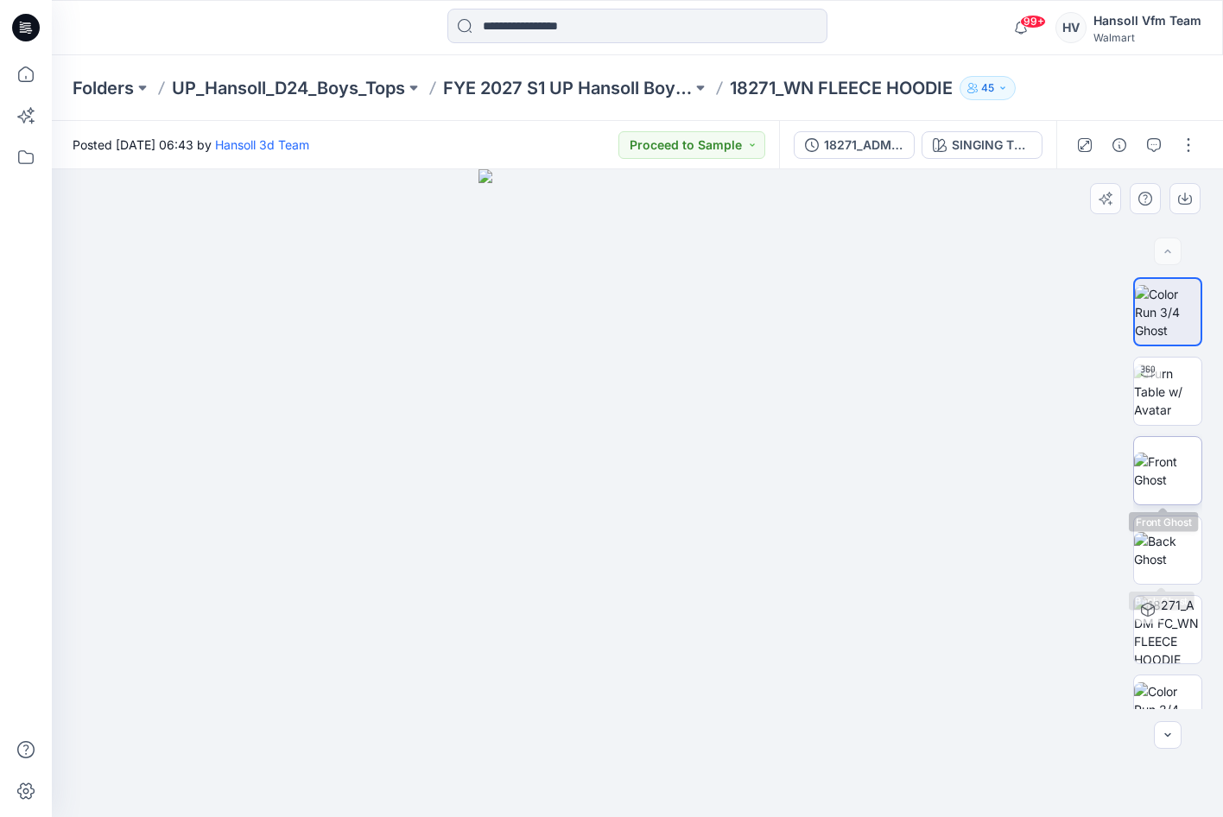
click at [1169, 475] on img at bounding box center [1167, 471] width 67 height 36
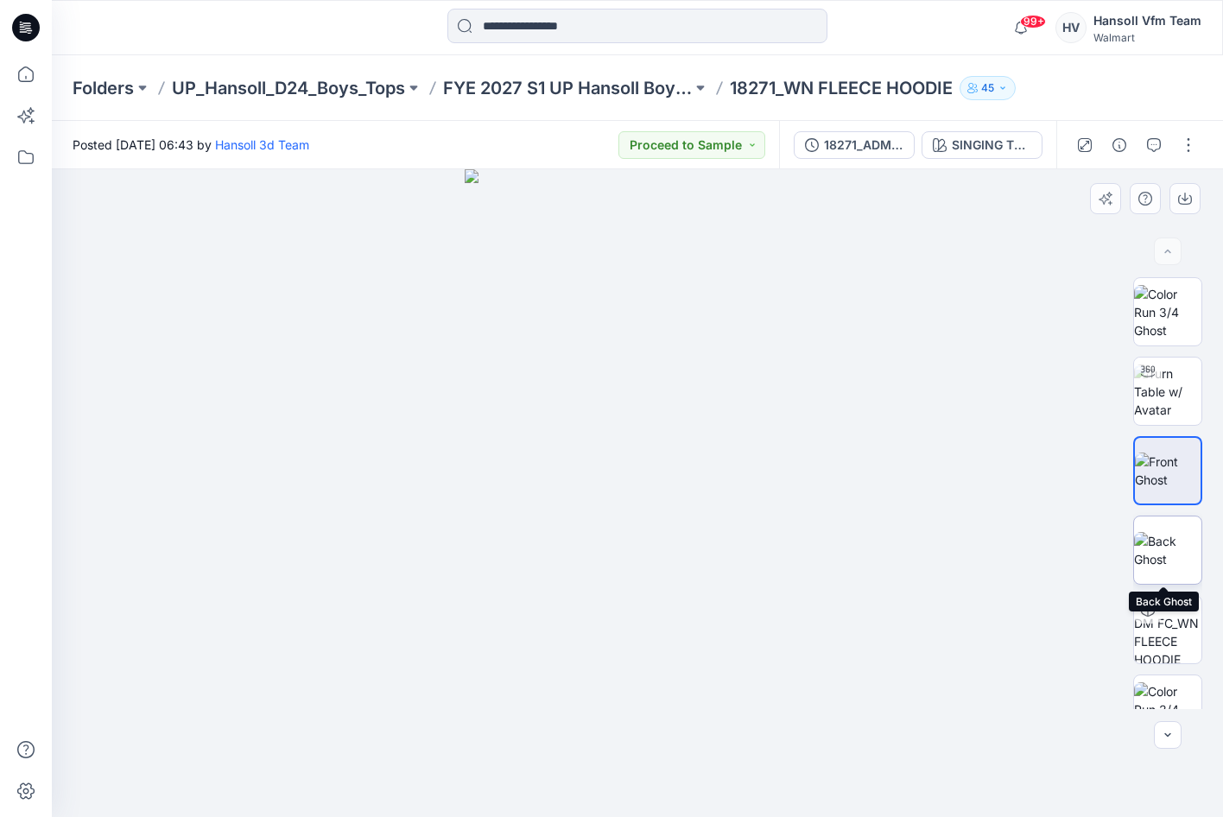
click at [1169, 567] on img at bounding box center [1167, 550] width 67 height 36
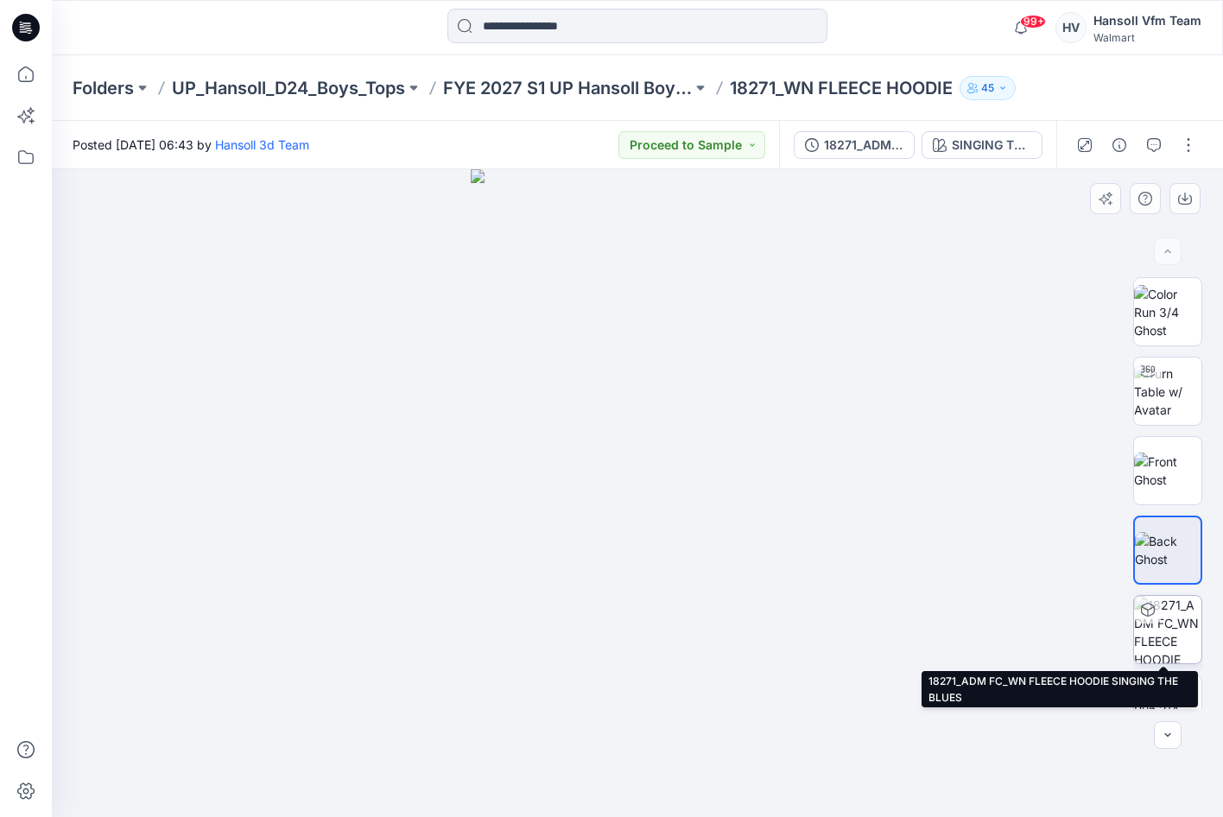
click at [1172, 643] on img at bounding box center [1167, 629] width 67 height 67
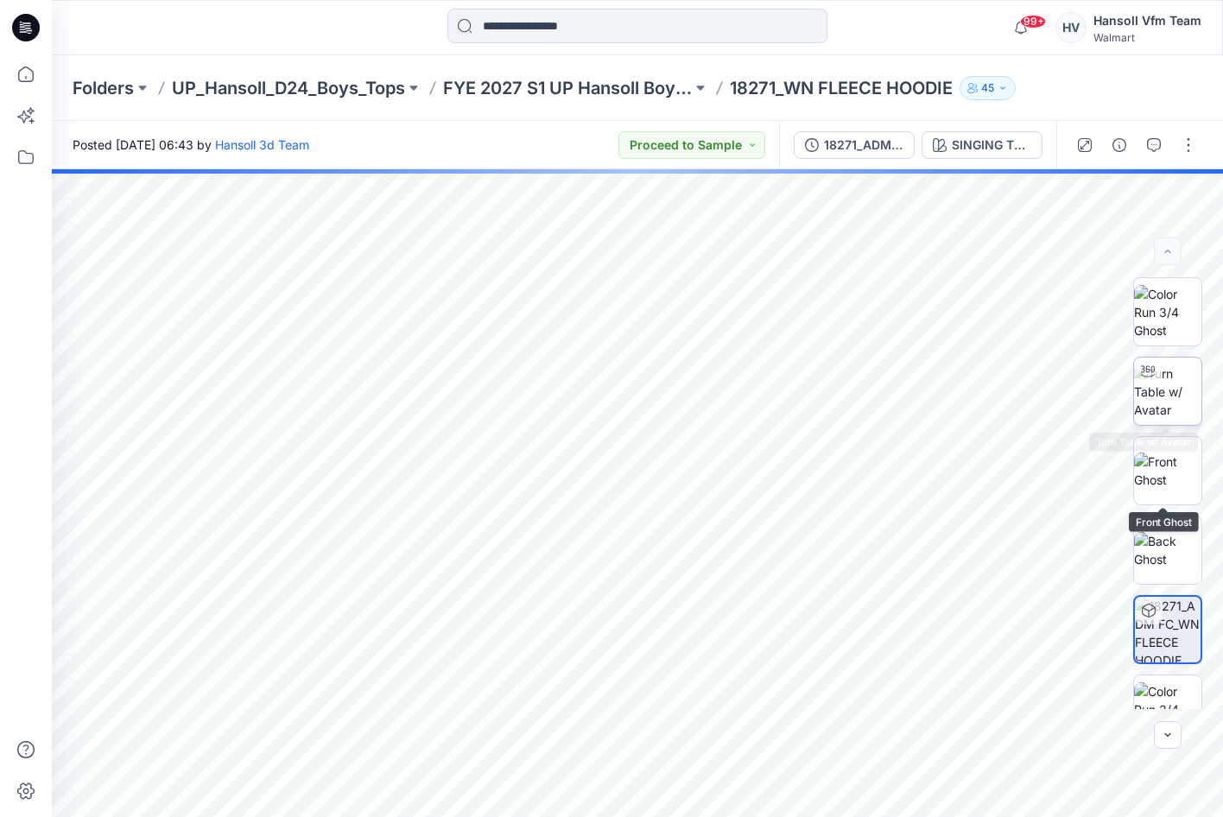
click at [1172, 385] on img at bounding box center [1167, 391] width 67 height 54
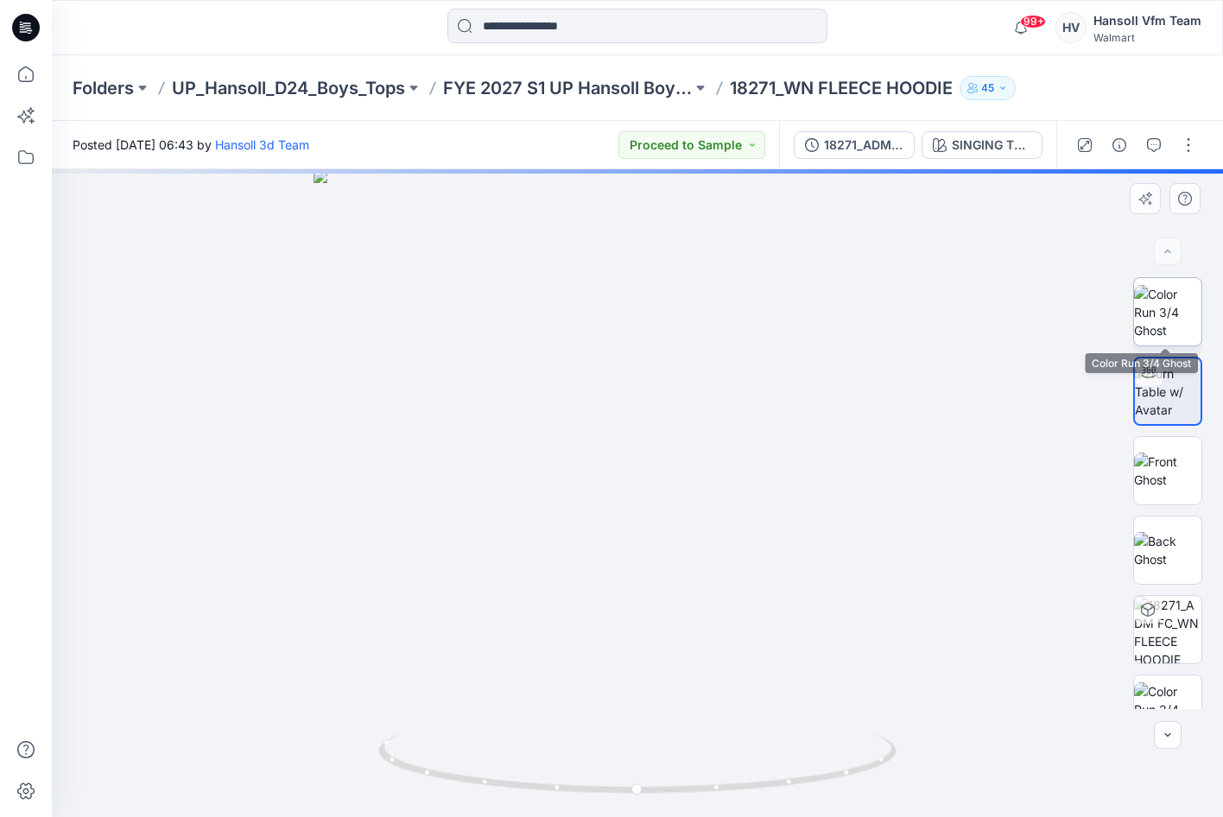
click at [1169, 309] on img at bounding box center [1167, 312] width 67 height 54
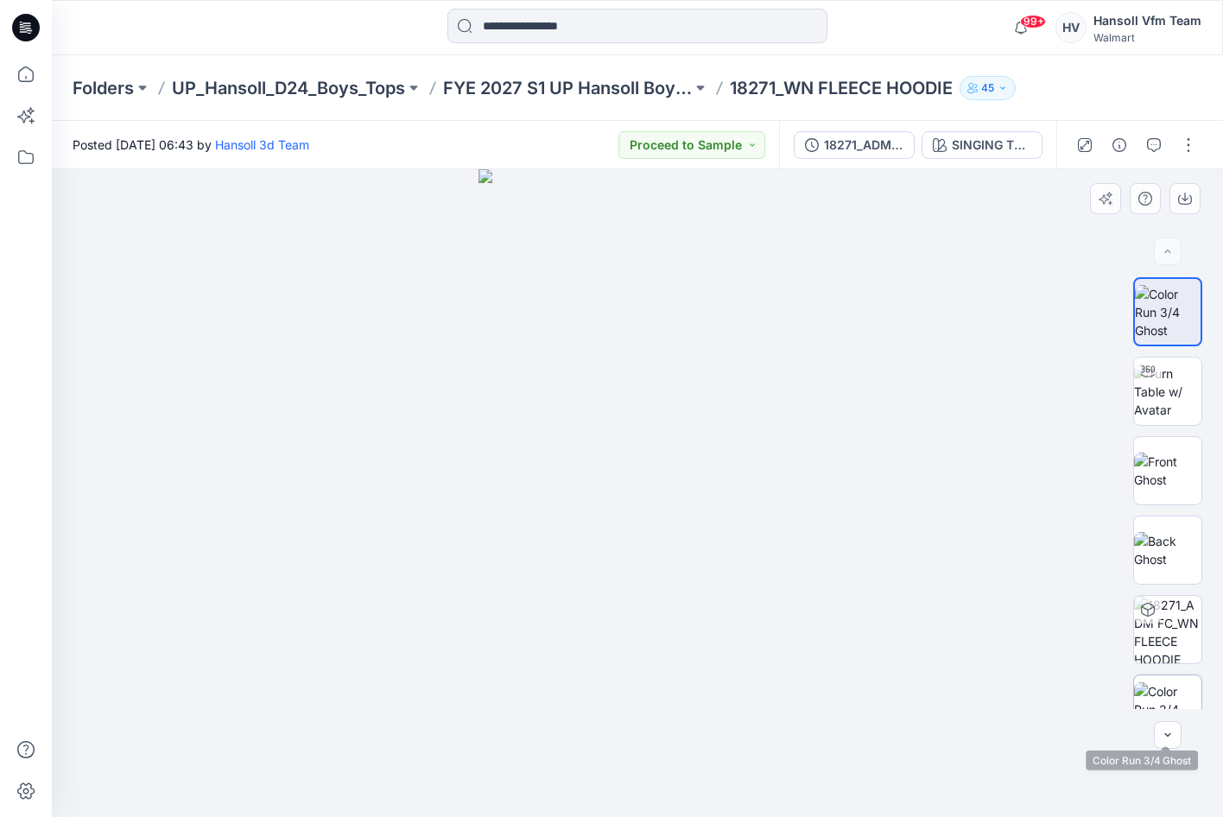
click at [1153, 689] on img at bounding box center [1167, 709] width 67 height 54
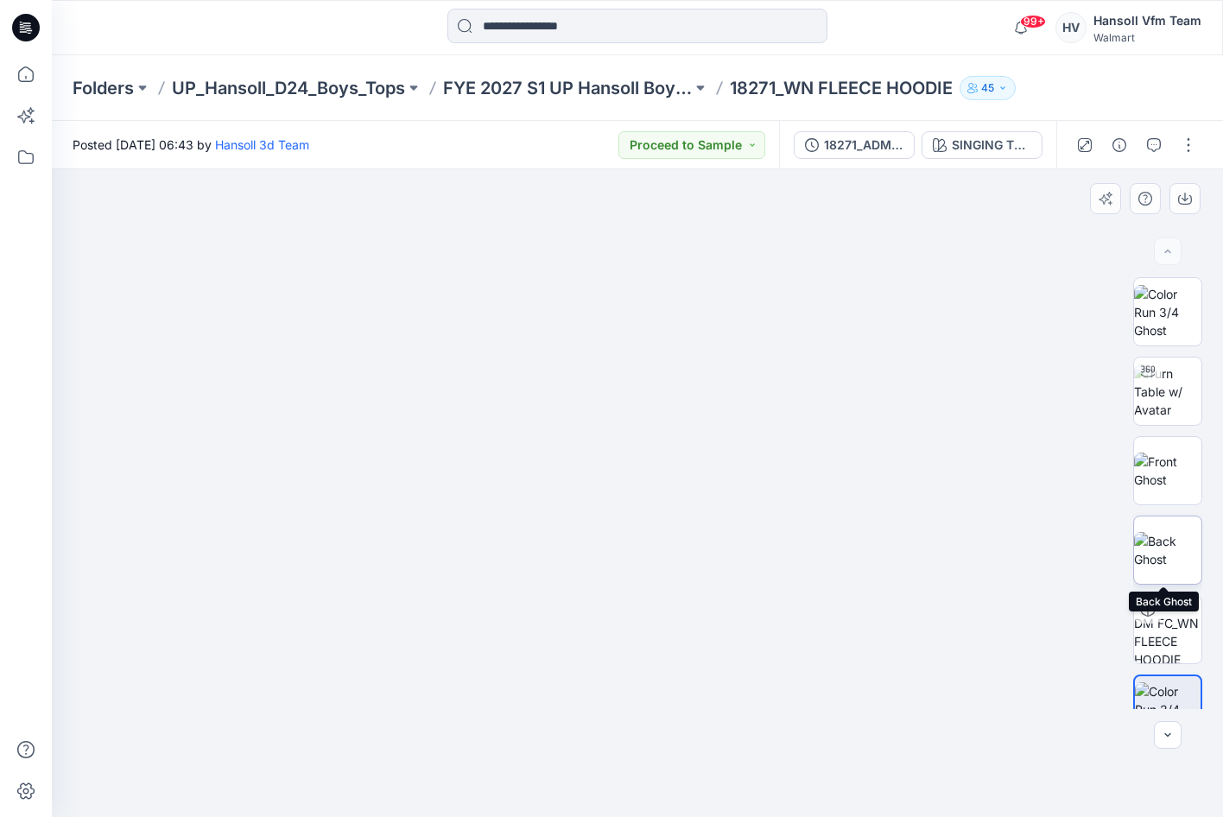
click at [1166, 554] on img at bounding box center [1167, 550] width 67 height 36
click at [1160, 469] on img at bounding box center [1167, 471] width 67 height 36
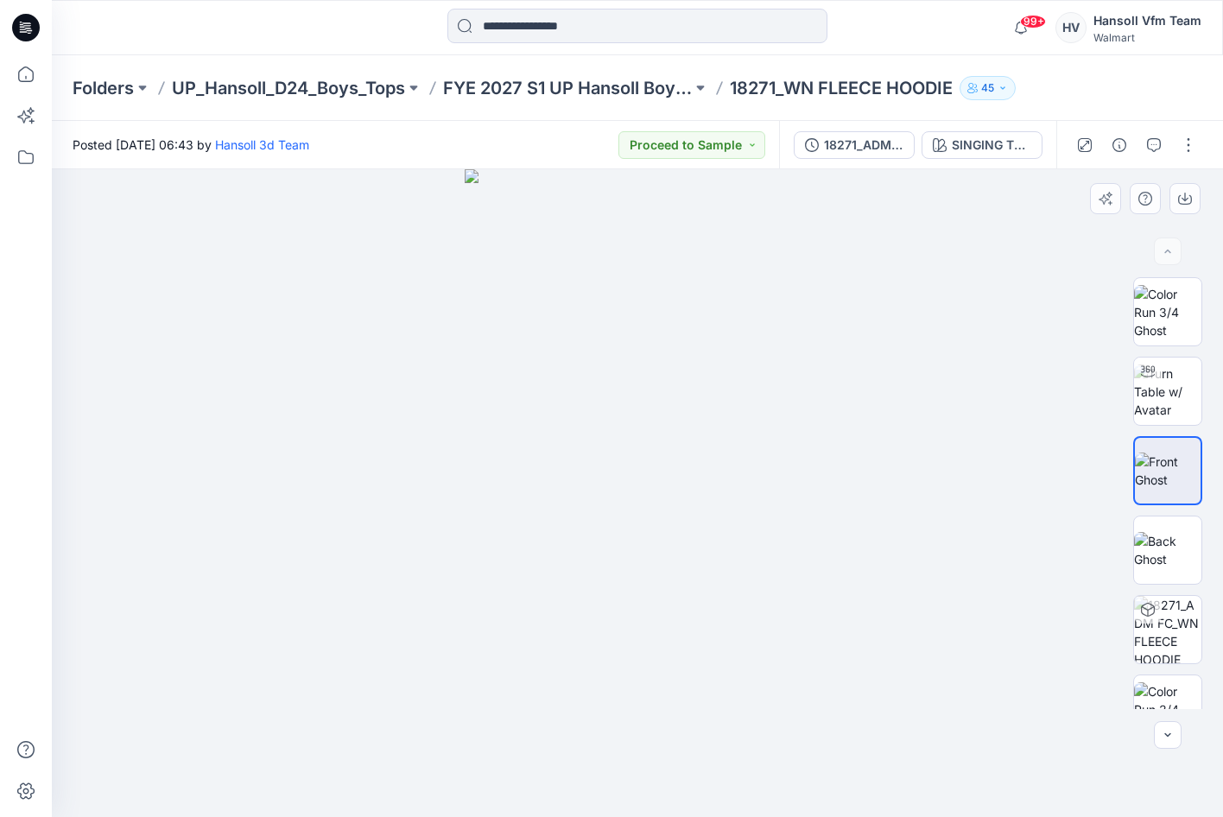
click at [917, 715] on div at bounding box center [637, 493] width 1171 height 648
click at [1157, 546] on img at bounding box center [1167, 550] width 67 height 36
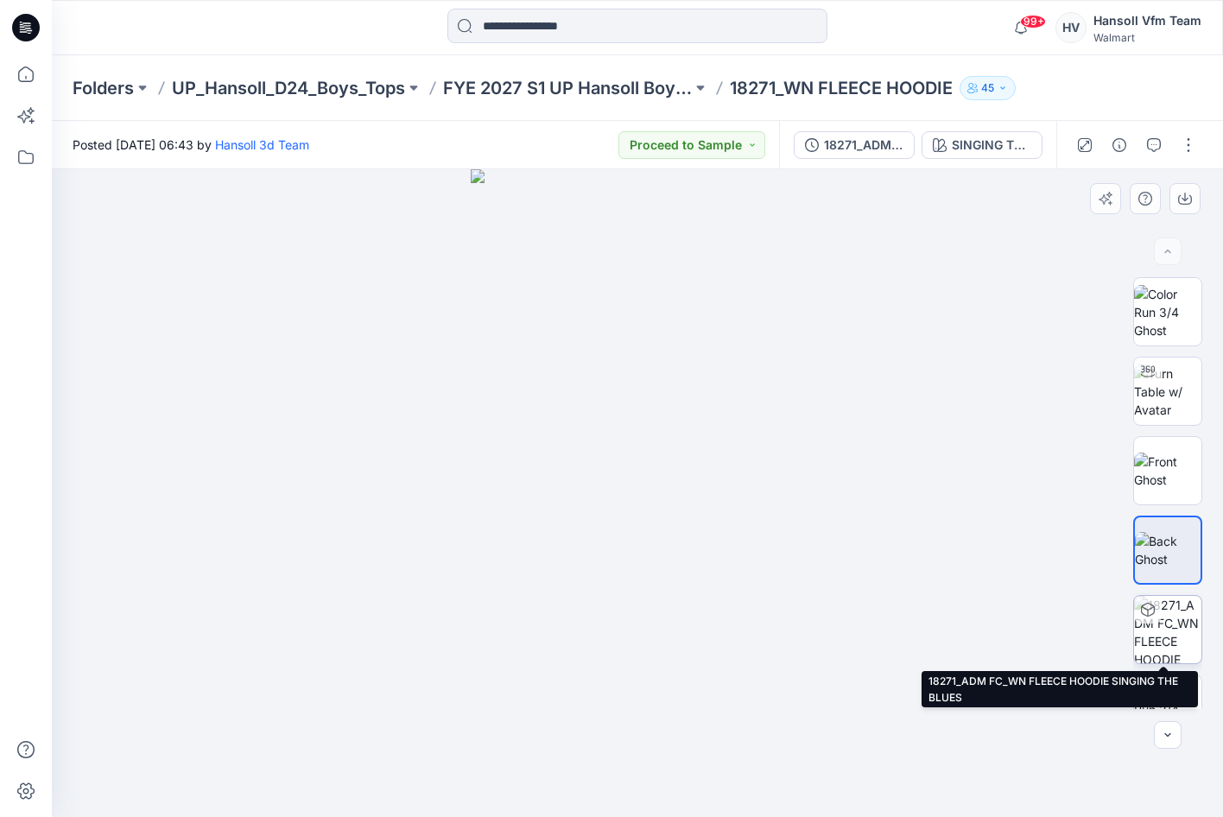
click at [1171, 641] on img at bounding box center [1167, 629] width 67 height 67
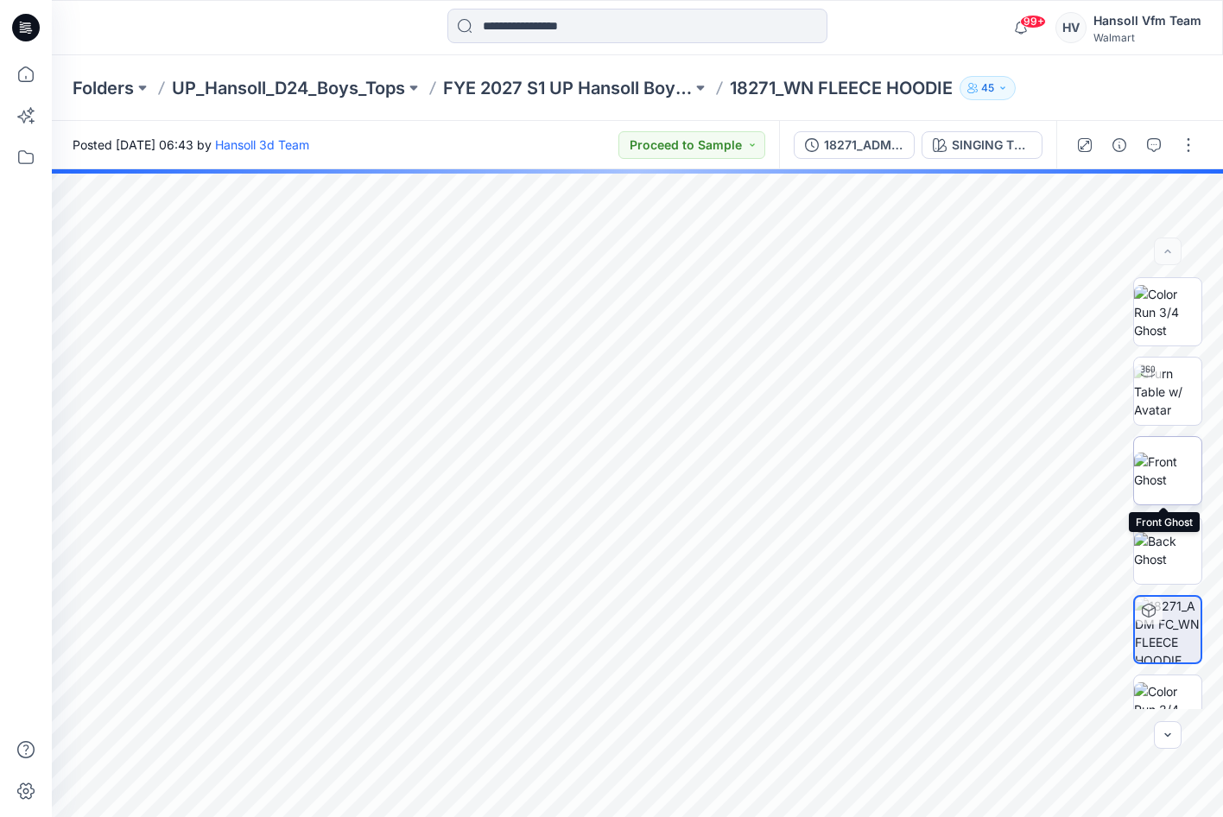
click at [1164, 478] on img at bounding box center [1167, 471] width 67 height 36
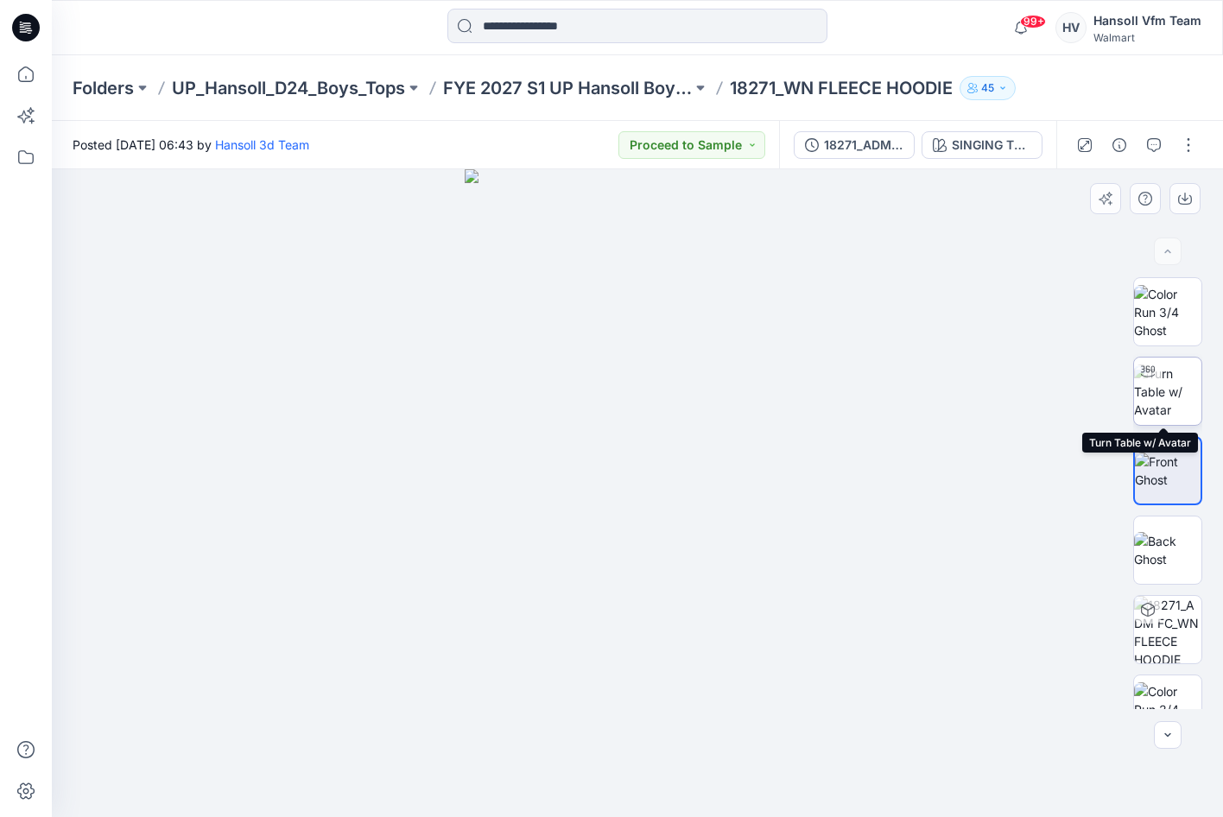
click at [1160, 383] on img at bounding box center [1167, 391] width 67 height 54
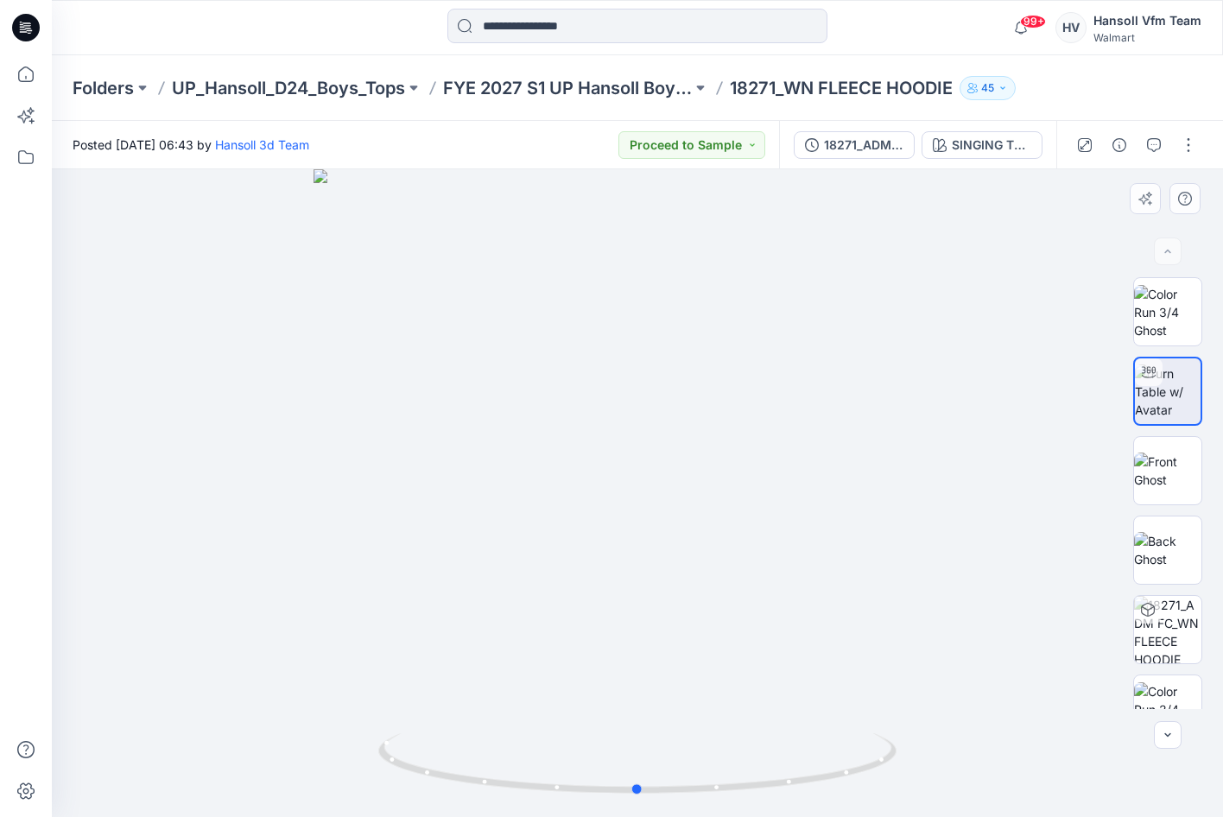
click at [863, 541] on div at bounding box center [637, 493] width 1171 height 648
click at [1154, 471] on img at bounding box center [1167, 471] width 67 height 36
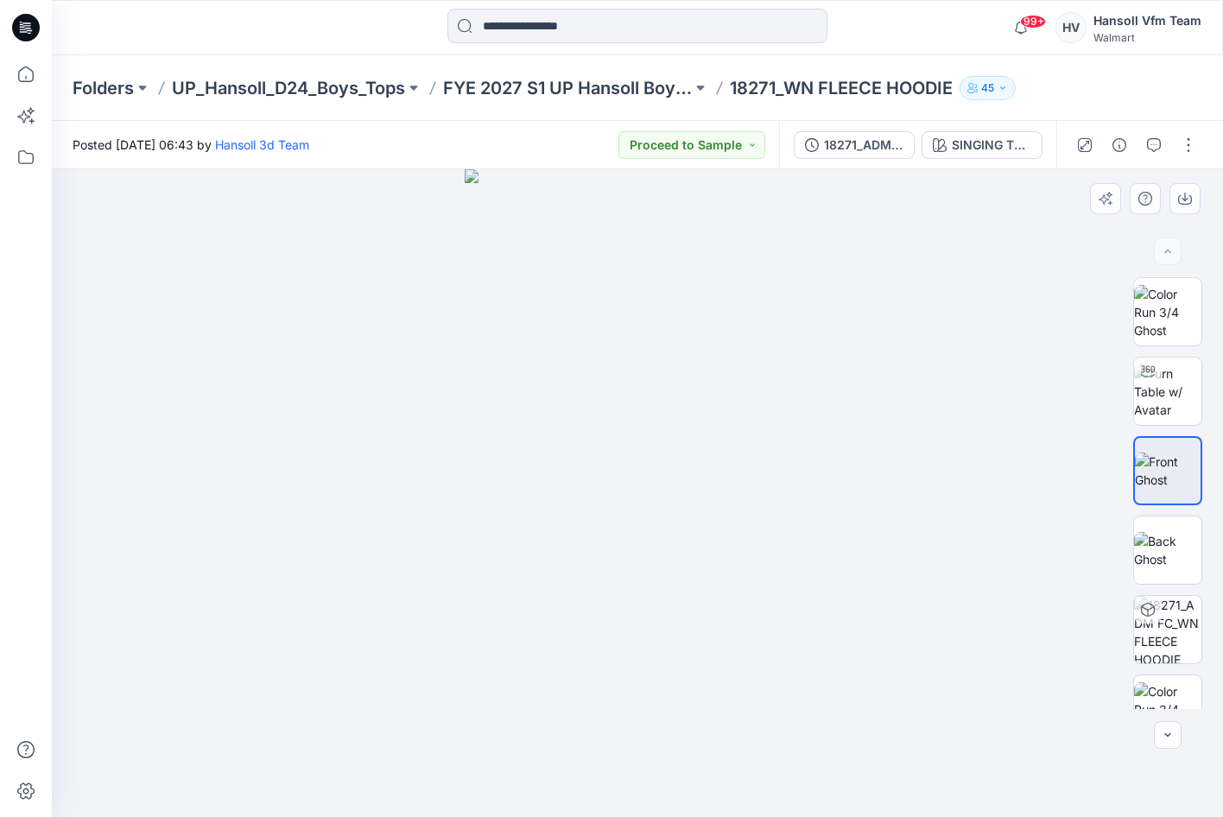
click at [1009, 760] on div at bounding box center [637, 493] width 1171 height 648
click at [1180, 383] on img at bounding box center [1167, 391] width 67 height 54
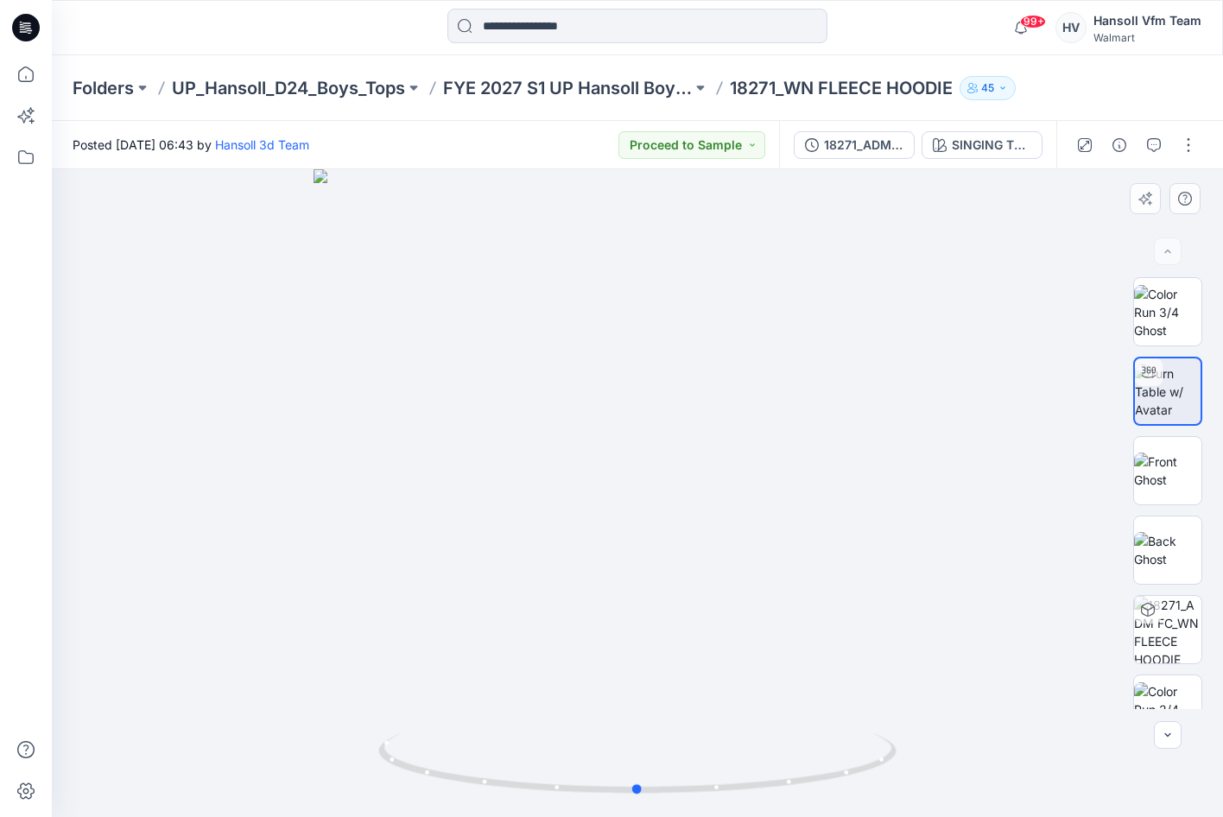
click at [786, 590] on div at bounding box center [637, 493] width 1171 height 648
click at [900, 535] on div at bounding box center [637, 493] width 1171 height 648
drag, startPoint x: 655, startPoint y: 795, endPoint x: 860, endPoint y: 779, distance: 206.2
click at [860, 779] on icon at bounding box center [639, 765] width 523 height 65
